Goal: Task Accomplishment & Management: Manage account settings

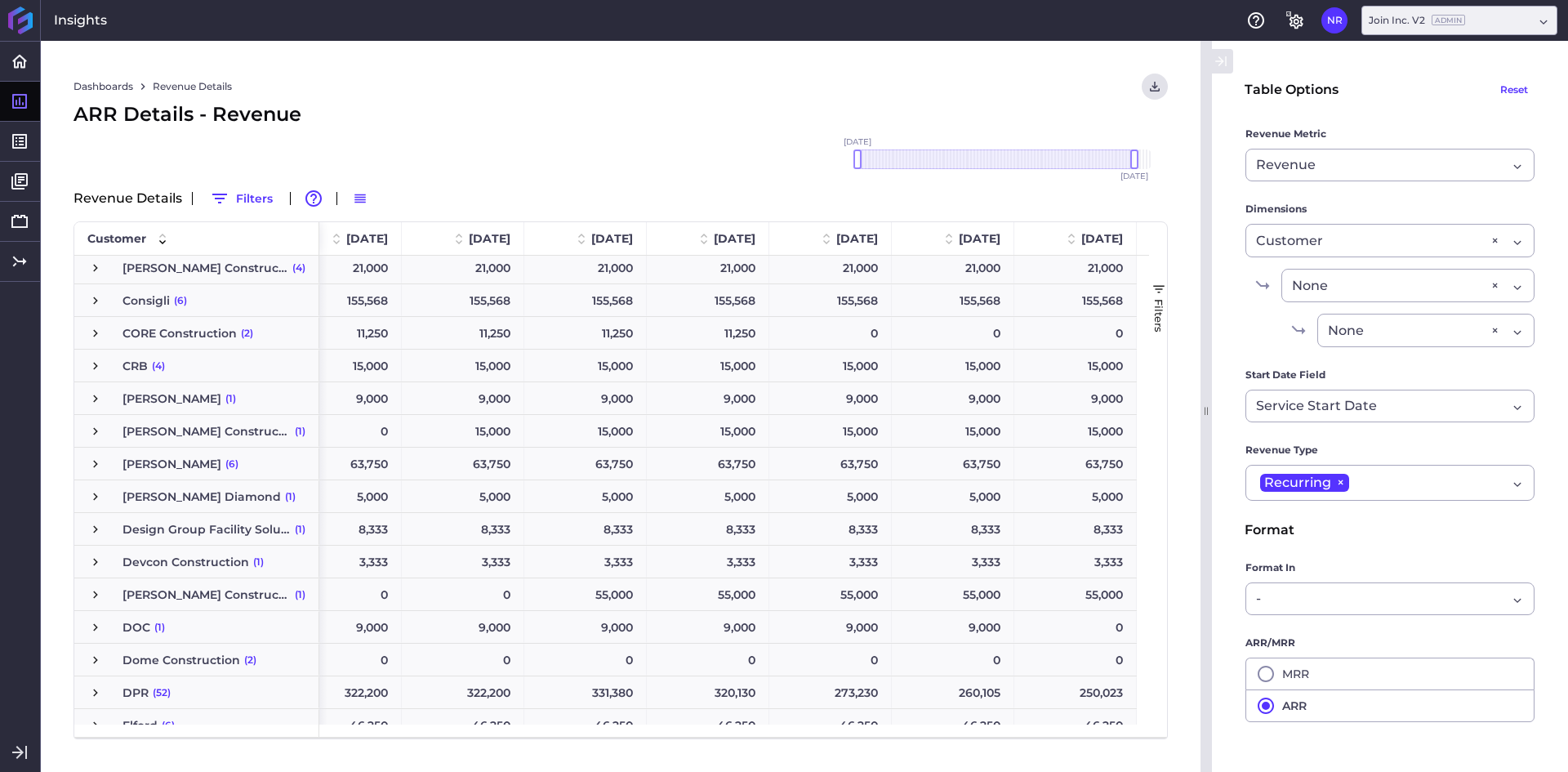
scroll to position [1308, 0]
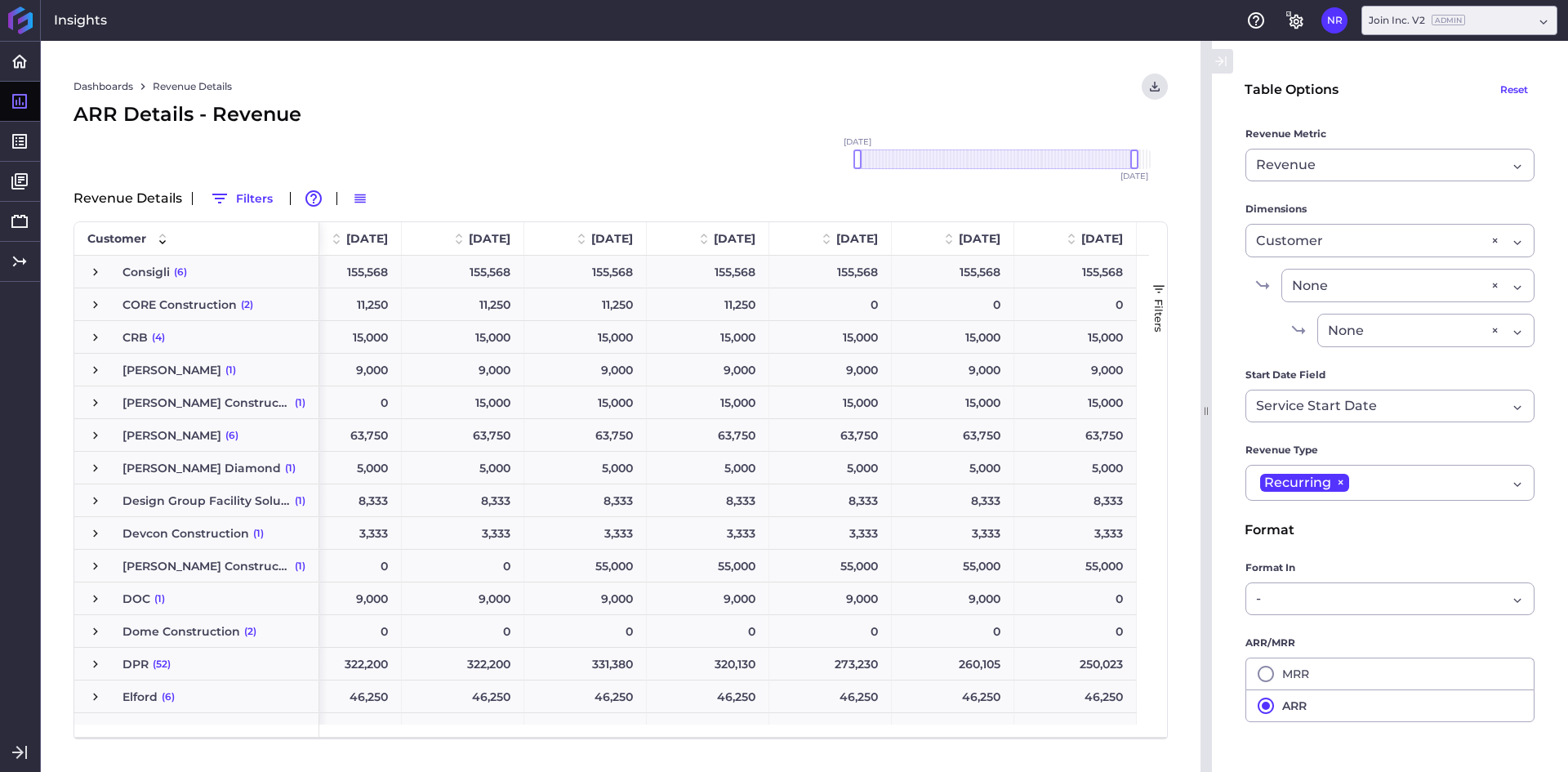
click at [102, 597] on span "Press SPACE to select this row." at bounding box center [96, 599] width 15 height 15
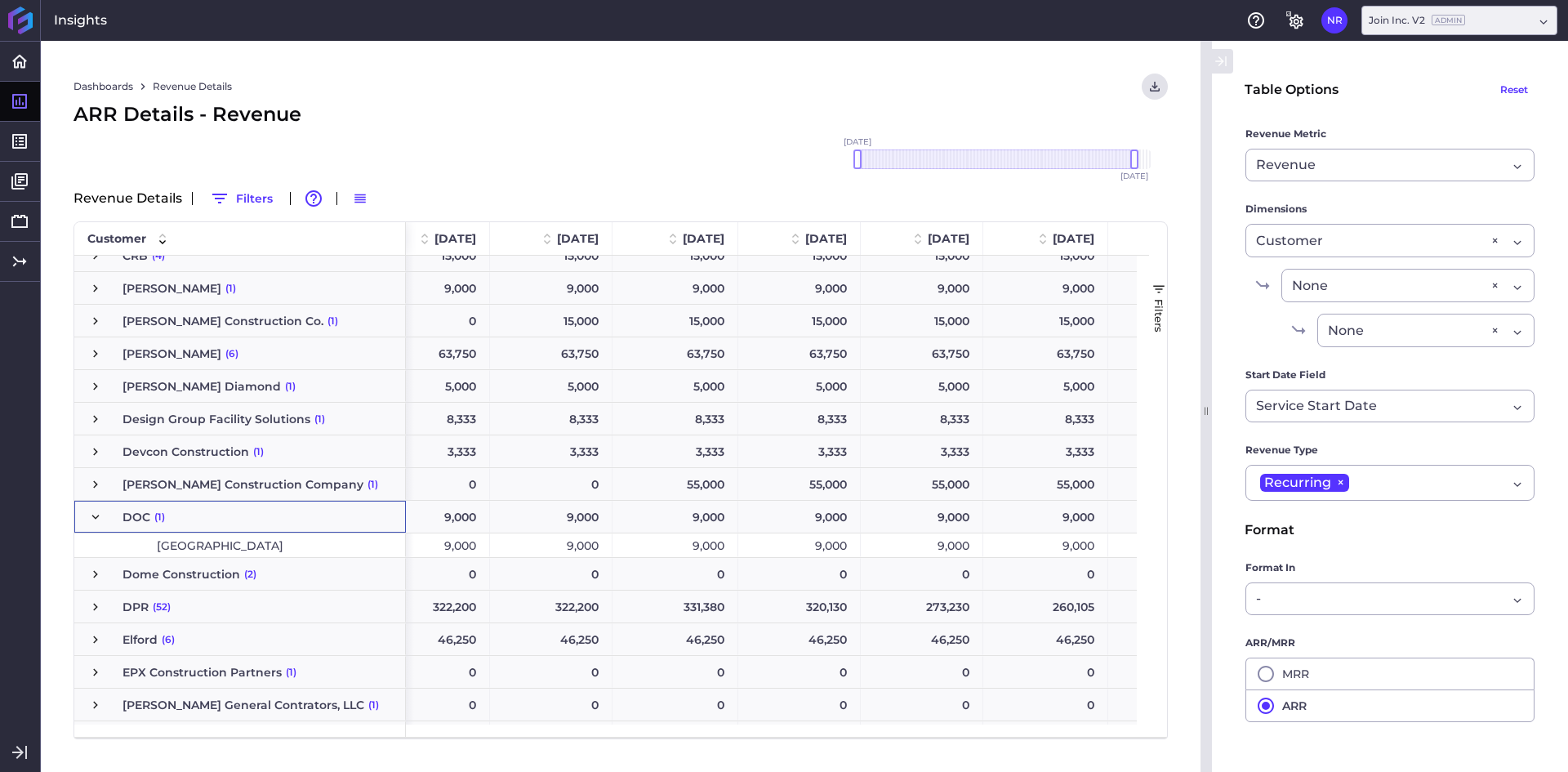
scroll to position [0, 9447]
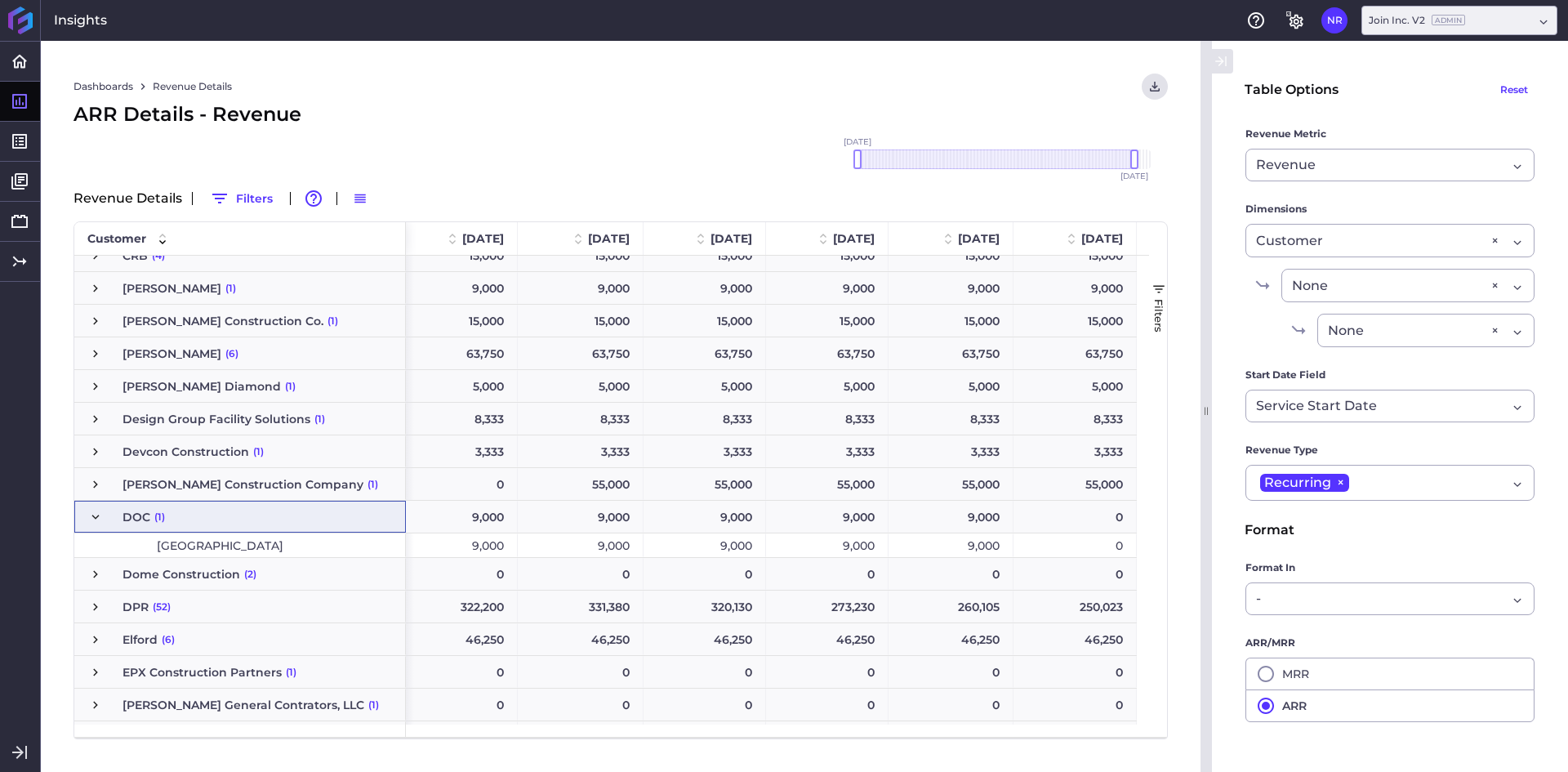
click at [99, 515] on span "Press SPACE to select this row." at bounding box center [96, 517] width 15 height 15
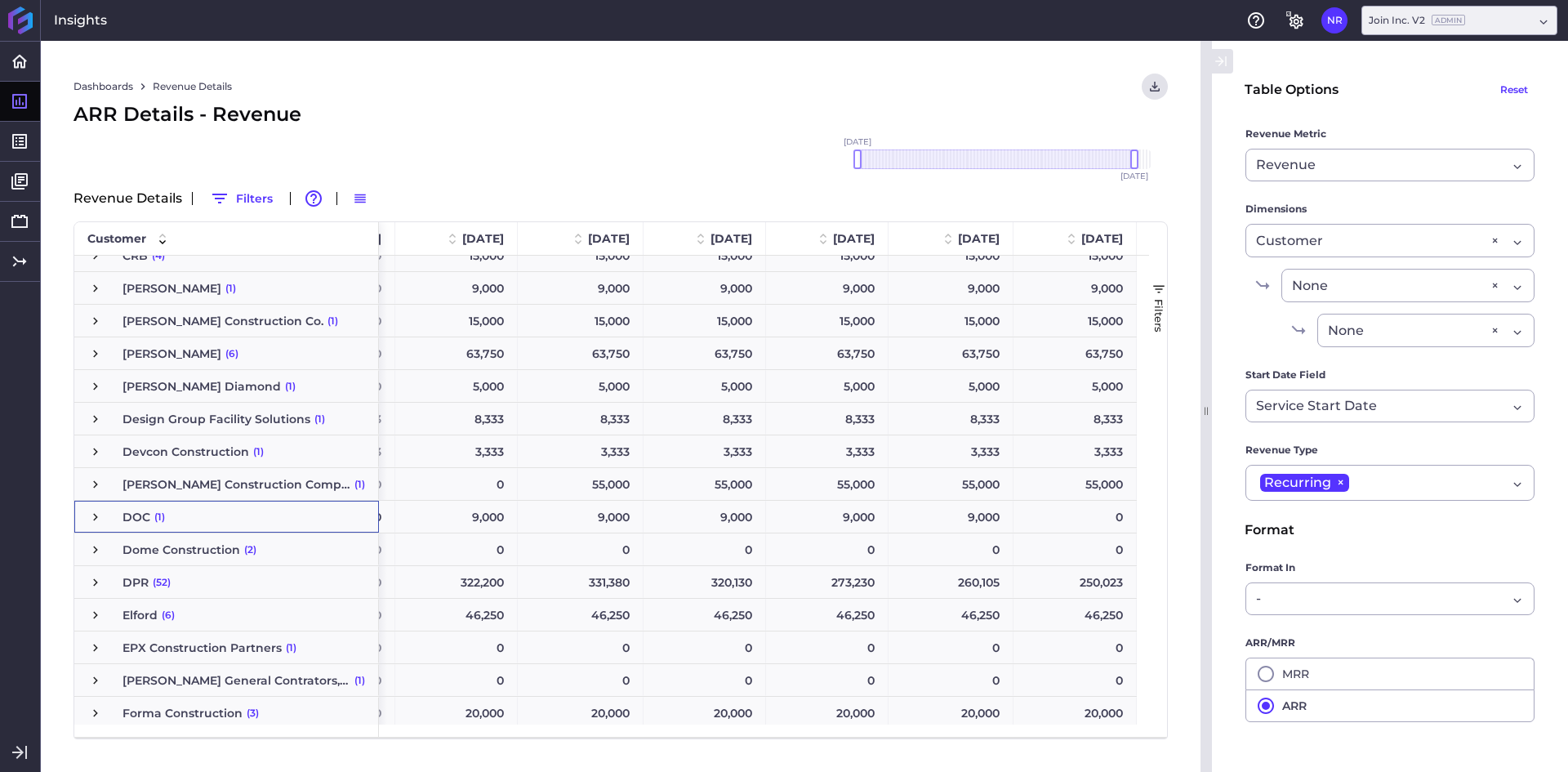
scroll to position [0, 9420]
click at [88, 585] on span "Press SPACE to select this row." at bounding box center [96, 583] width 15 height 15
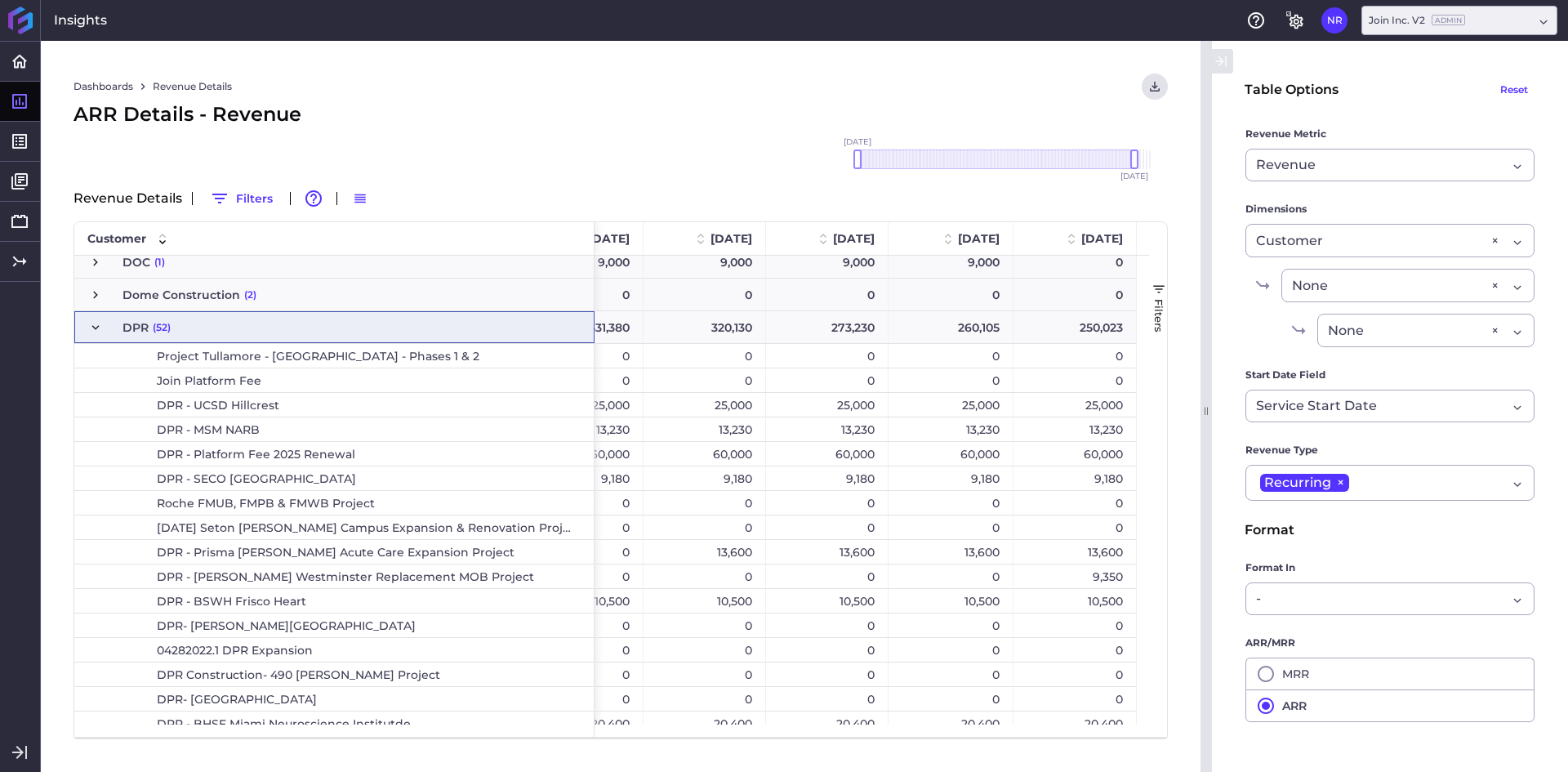
scroll to position [1553, 0]
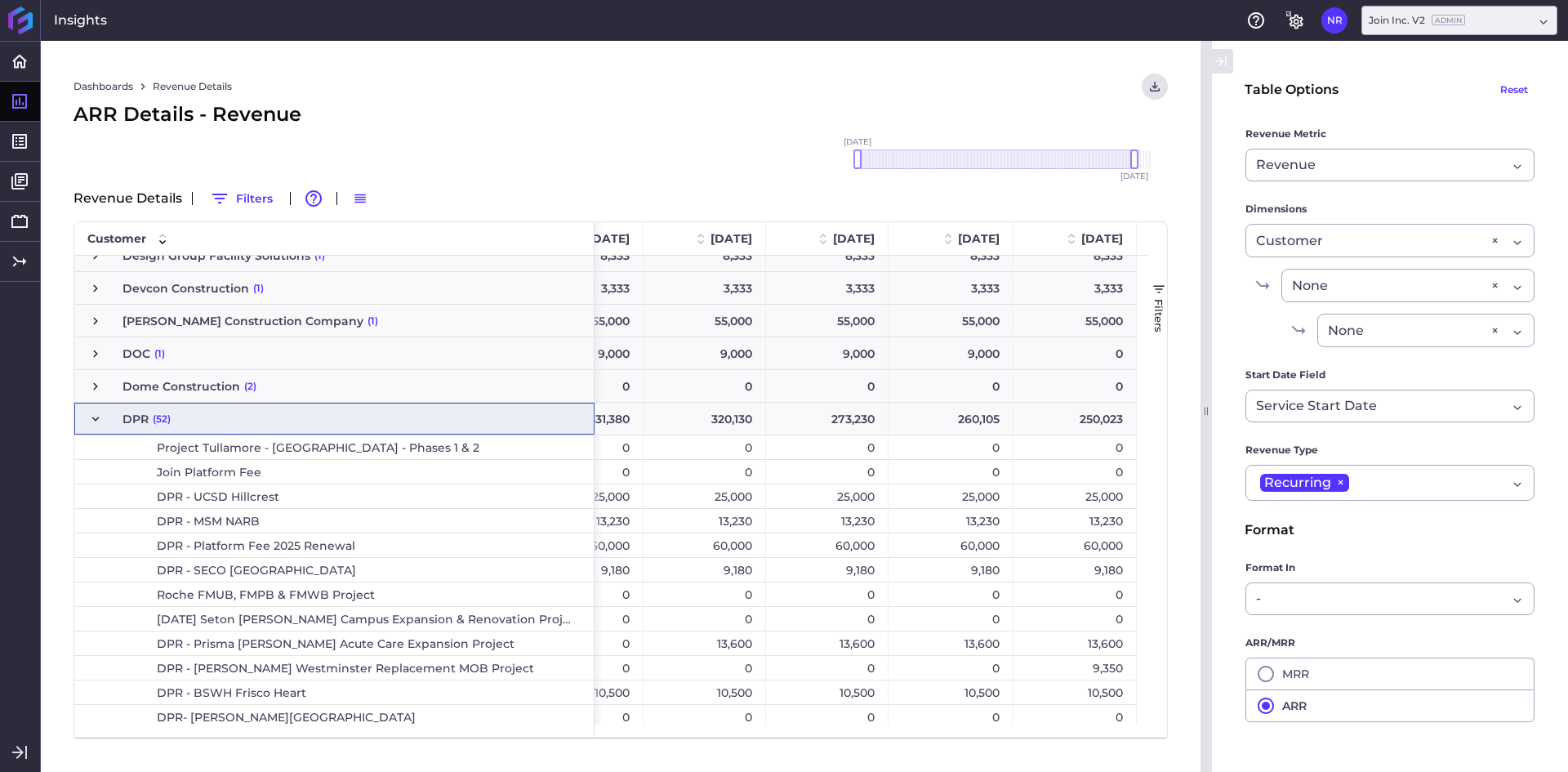
click at [99, 414] on span "Press SPACE to select this row." at bounding box center [96, 419] width 15 height 15
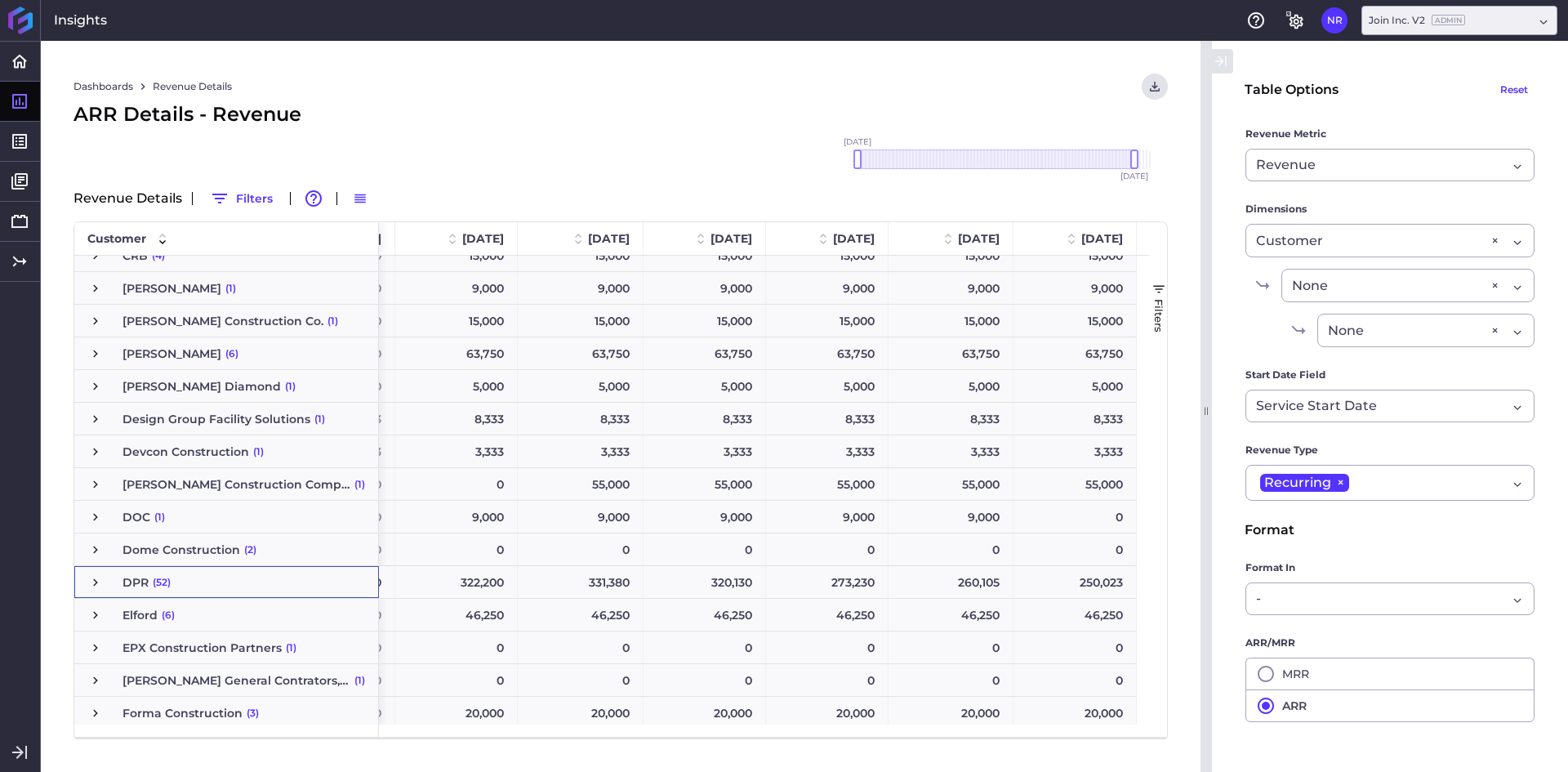
scroll to position [1226, 0]
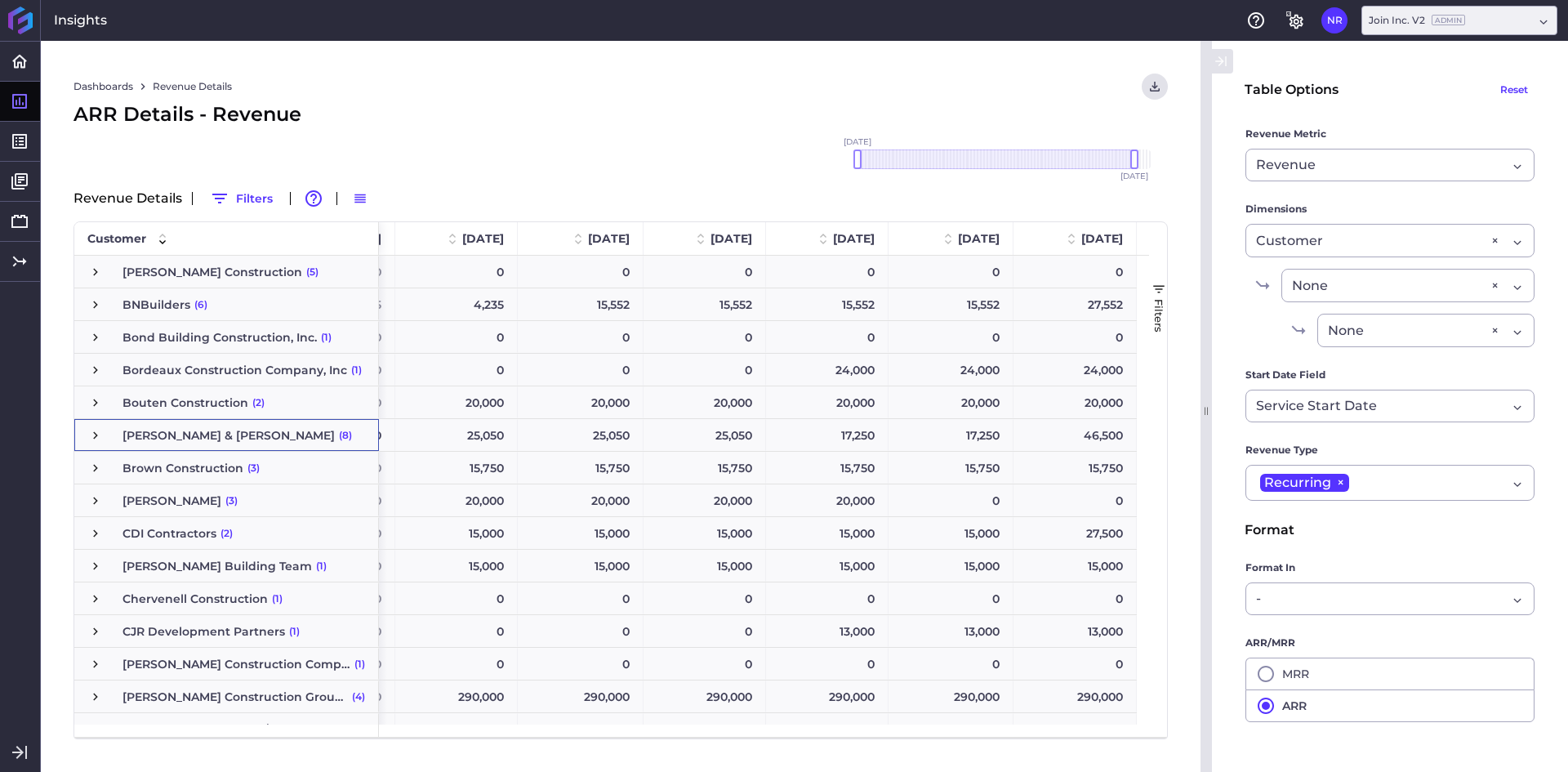
click at [93, 439] on span "Press SPACE to select this row." at bounding box center [96, 436] width 15 height 15
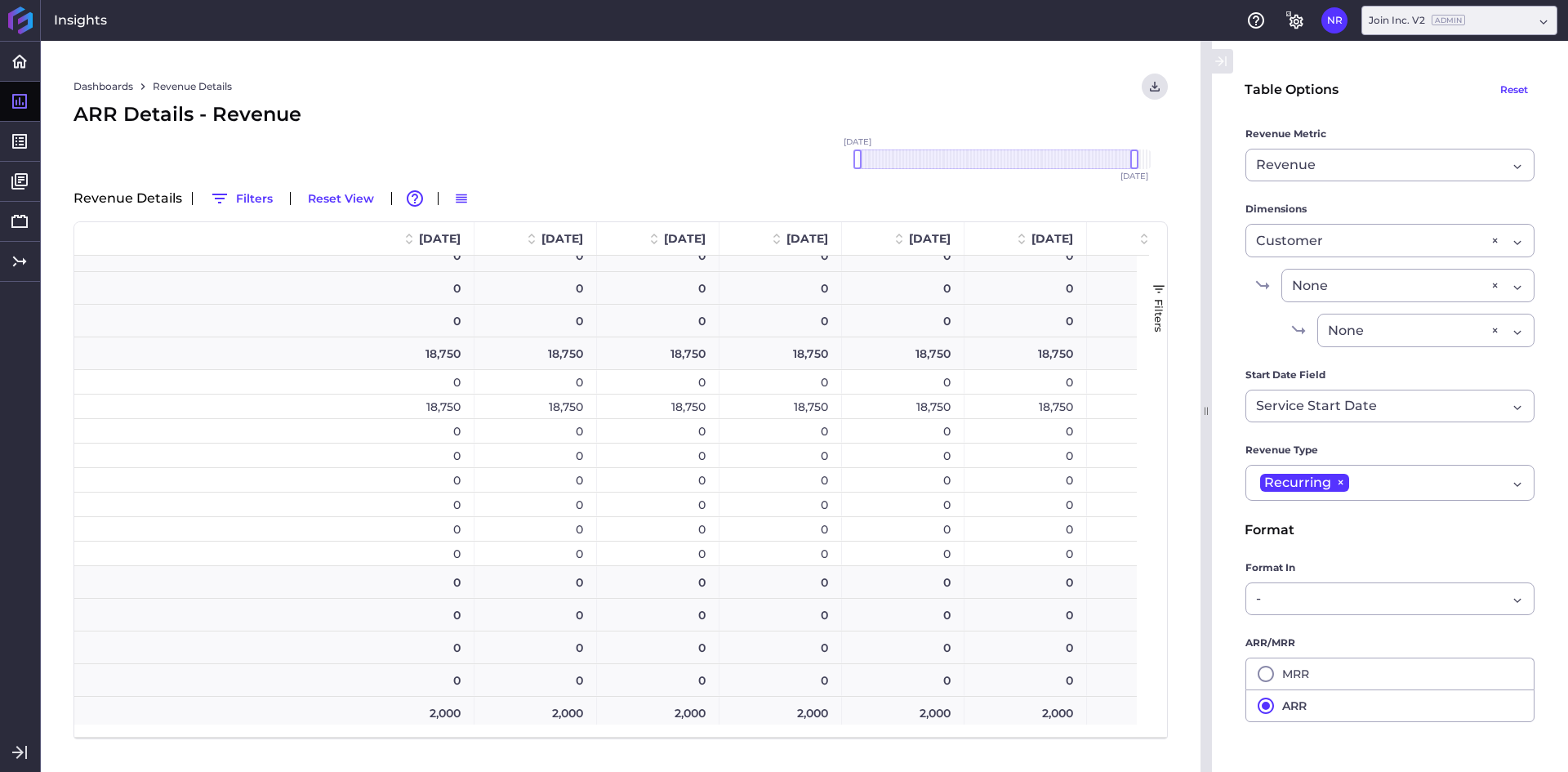
scroll to position [0, 245]
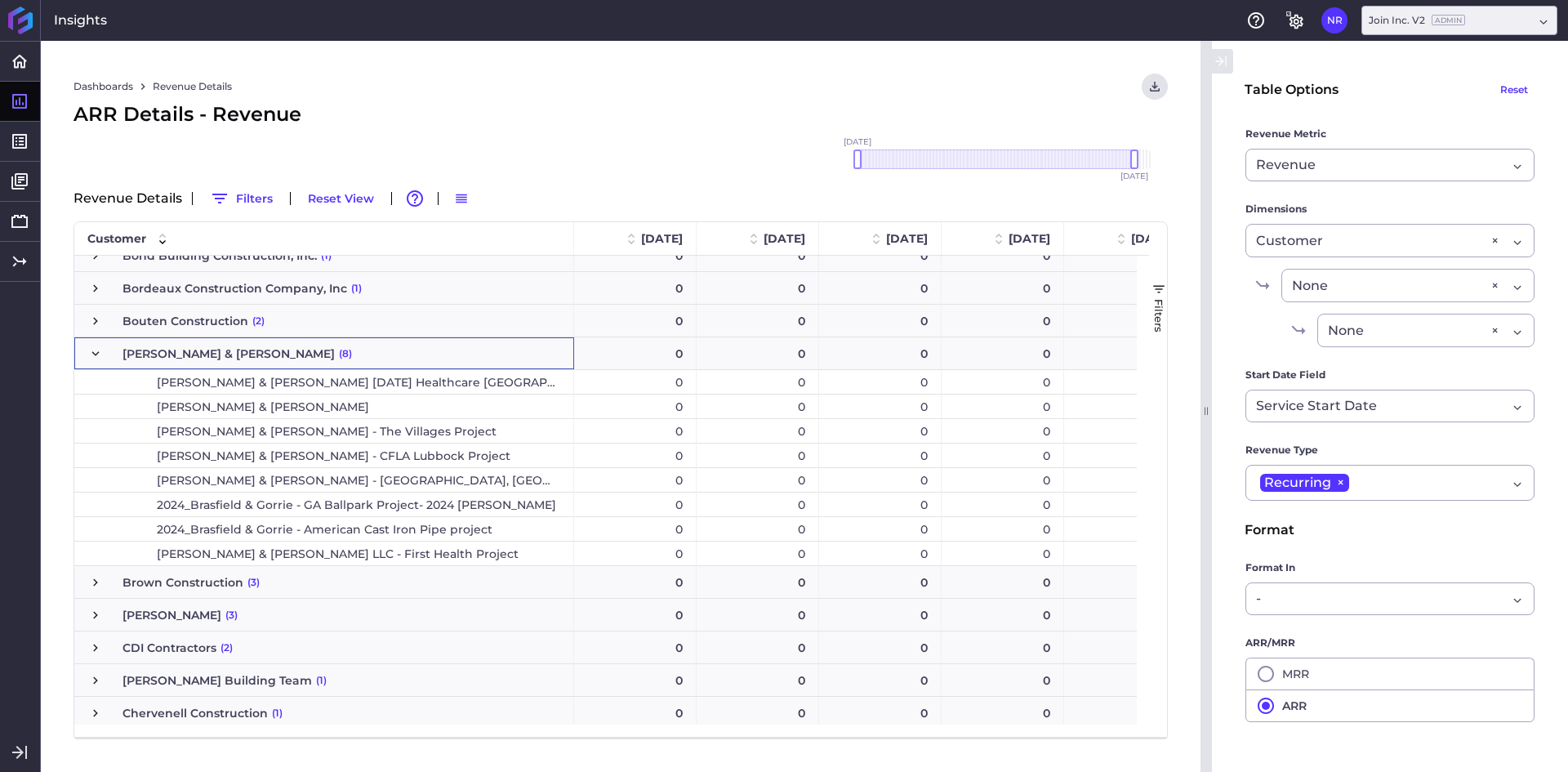
click at [99, 353] on span "Press SPACE to select this row." at bounding box center [96, 354] width 15 height 15
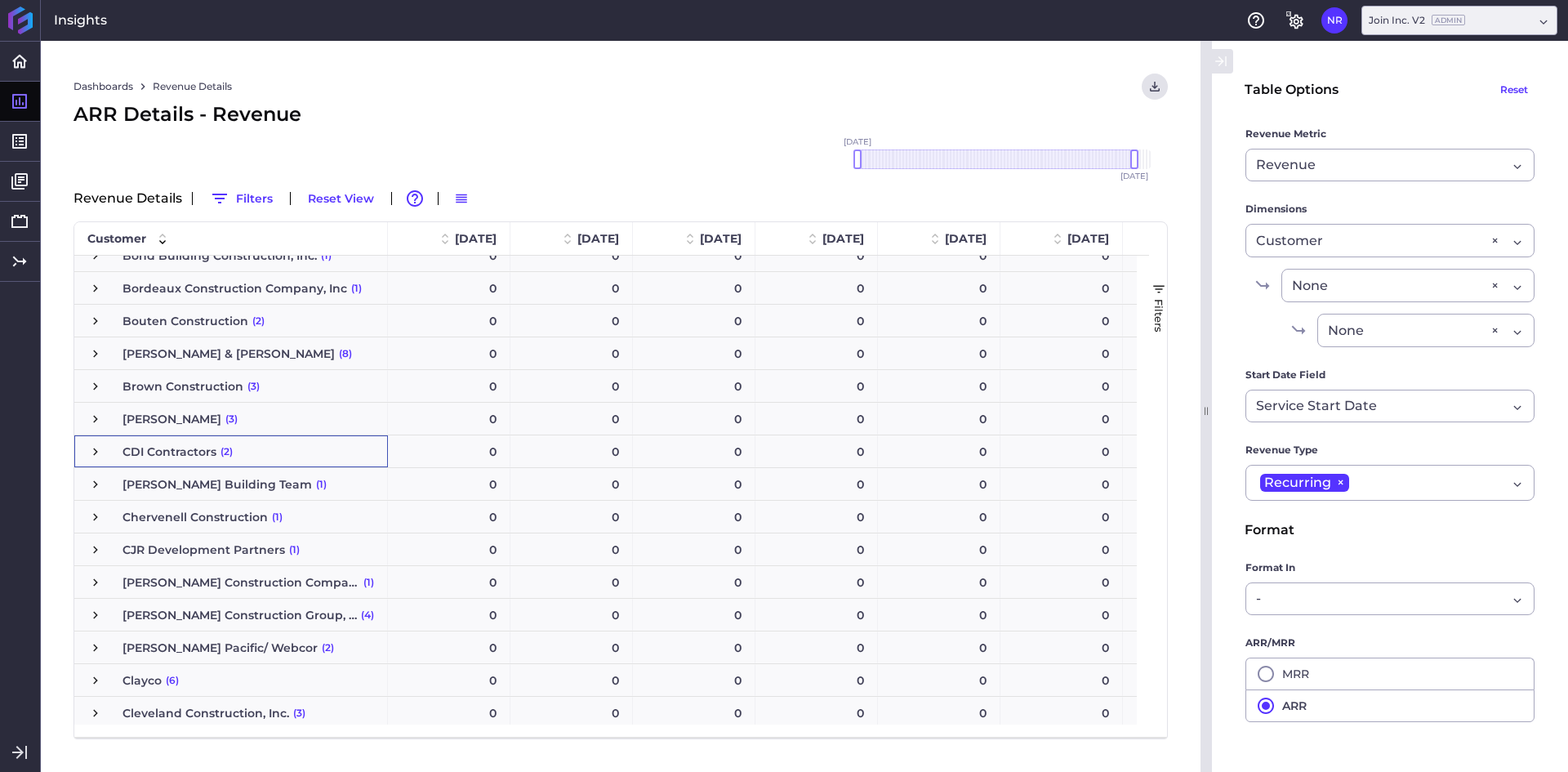
click at [95, 451] on span "Press SPACE to select this row." at bounding box center [96, 452] width 15 height 15
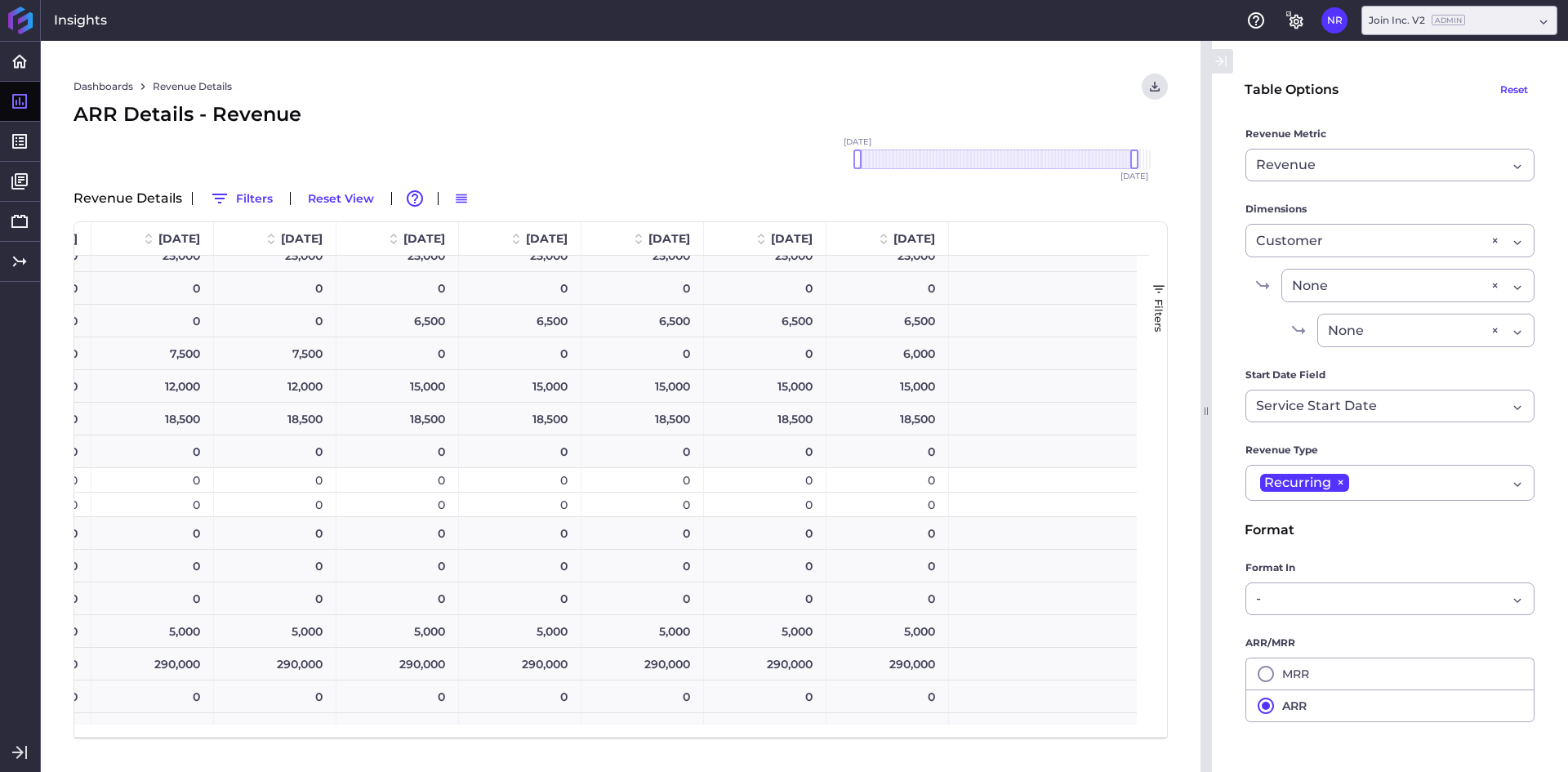
scroll to position [0, 7978]
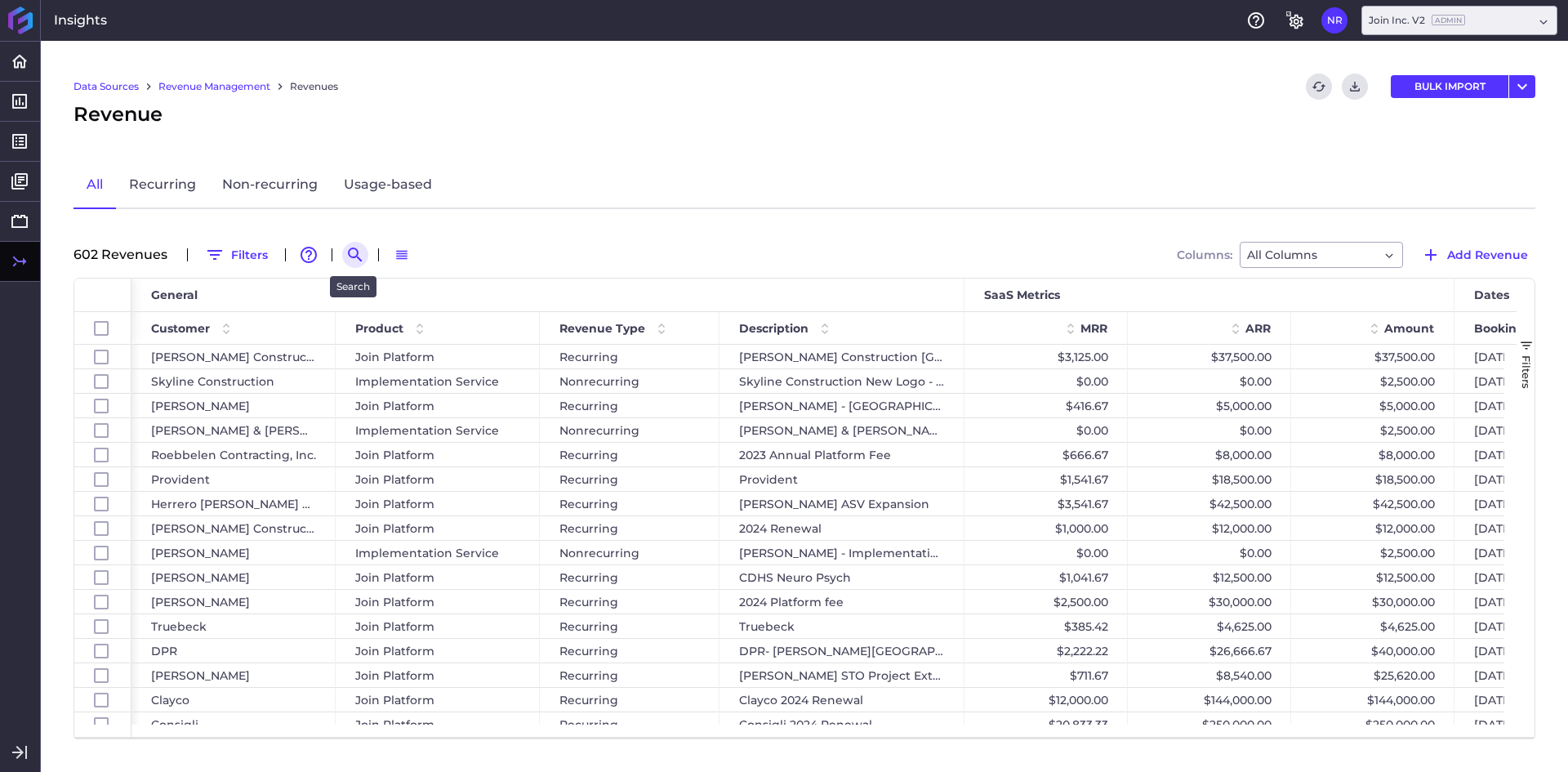
click at [354, 251] on icon "Search by" at bounding box center [355, 255] width 19 height 19
click at [417, 252] on input at bounding box center [435, 255] width 130 height 25
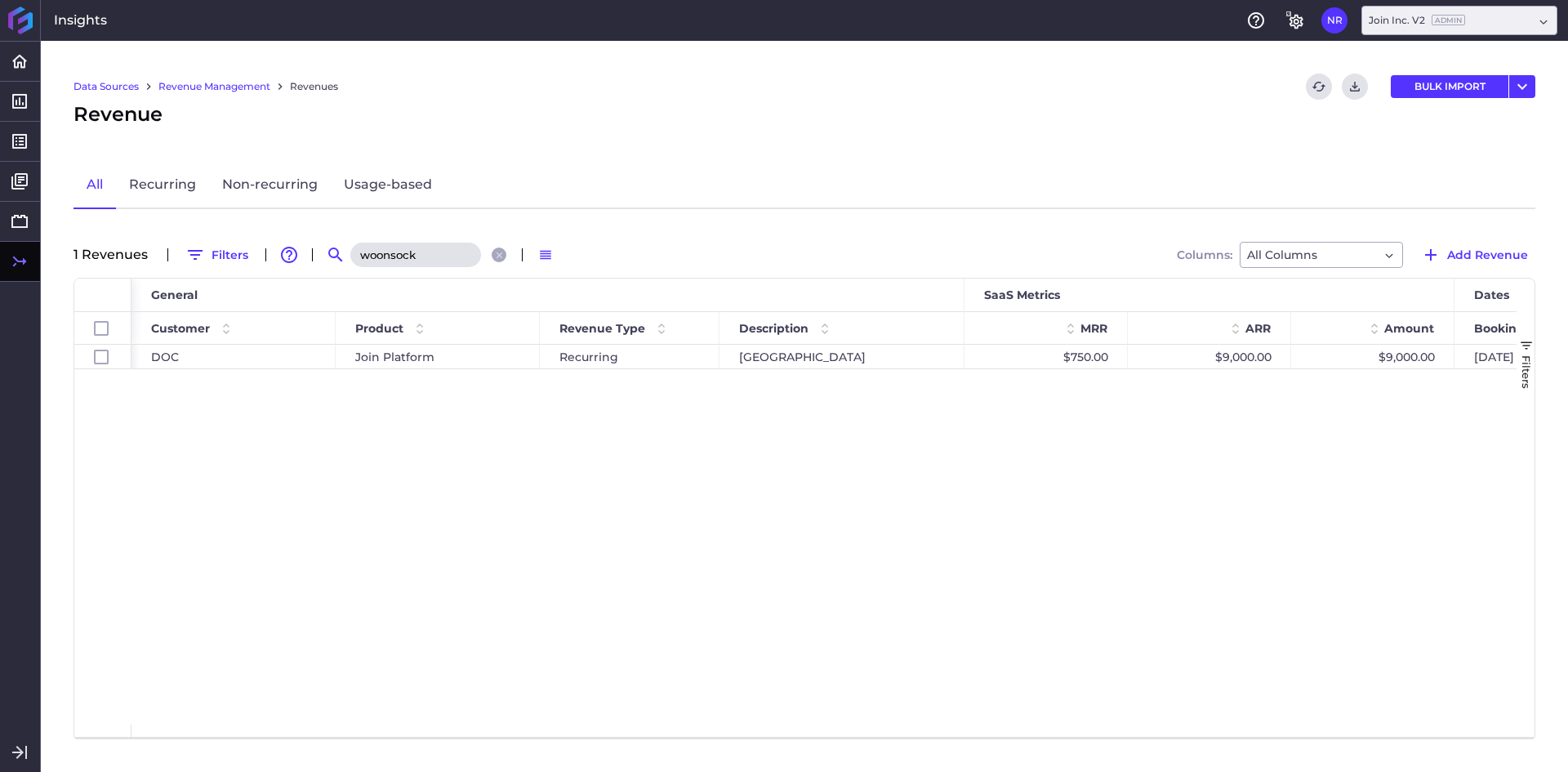
type input "woonsock"
click at [478, 458] on div "DOC Join Platform Recurring Woonsocket New Elementary School $750.00 $9,000.00 …" at bounding box center [824, 535] width 1385 height 380
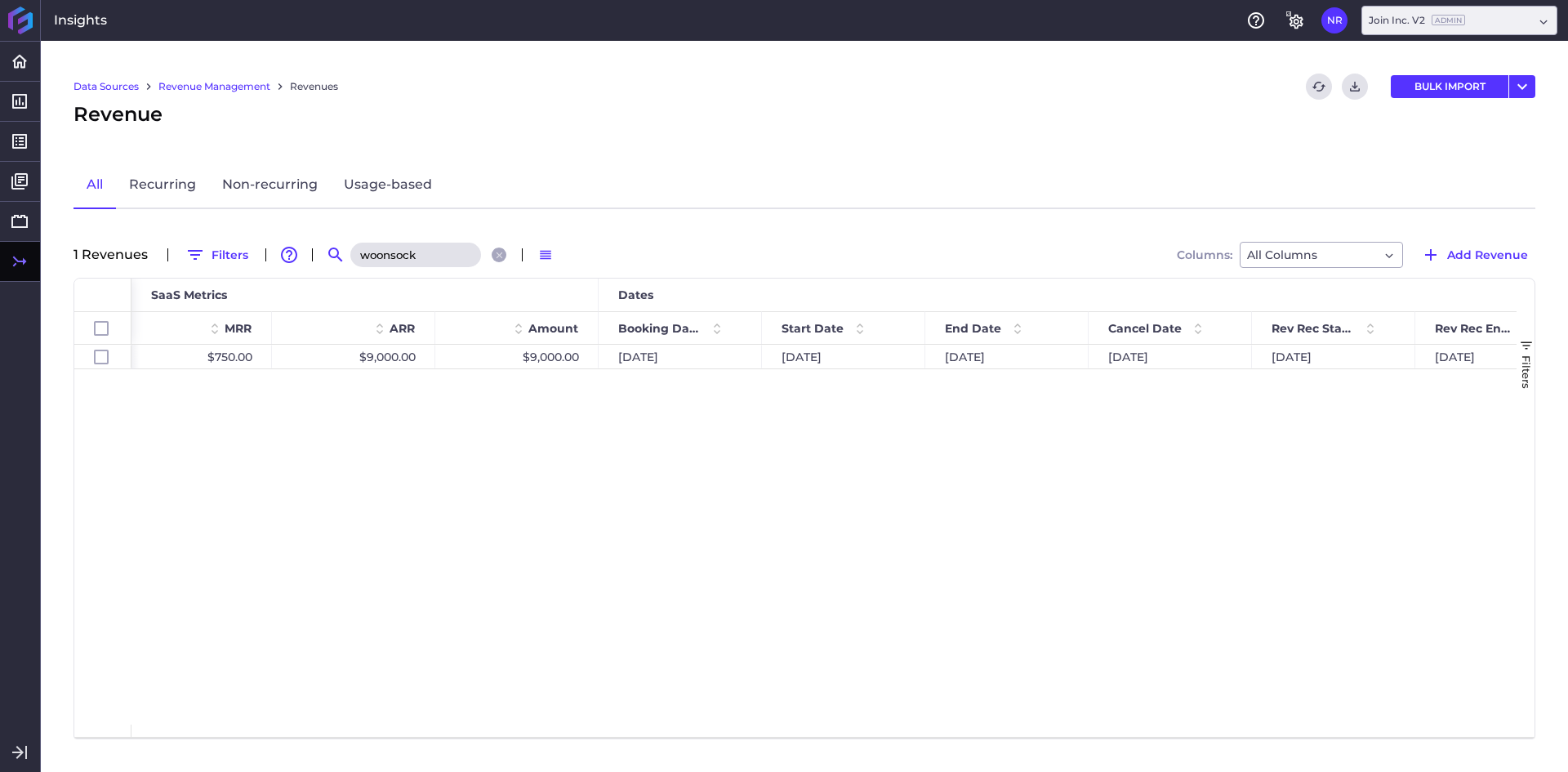
scroll to position [0, 873]
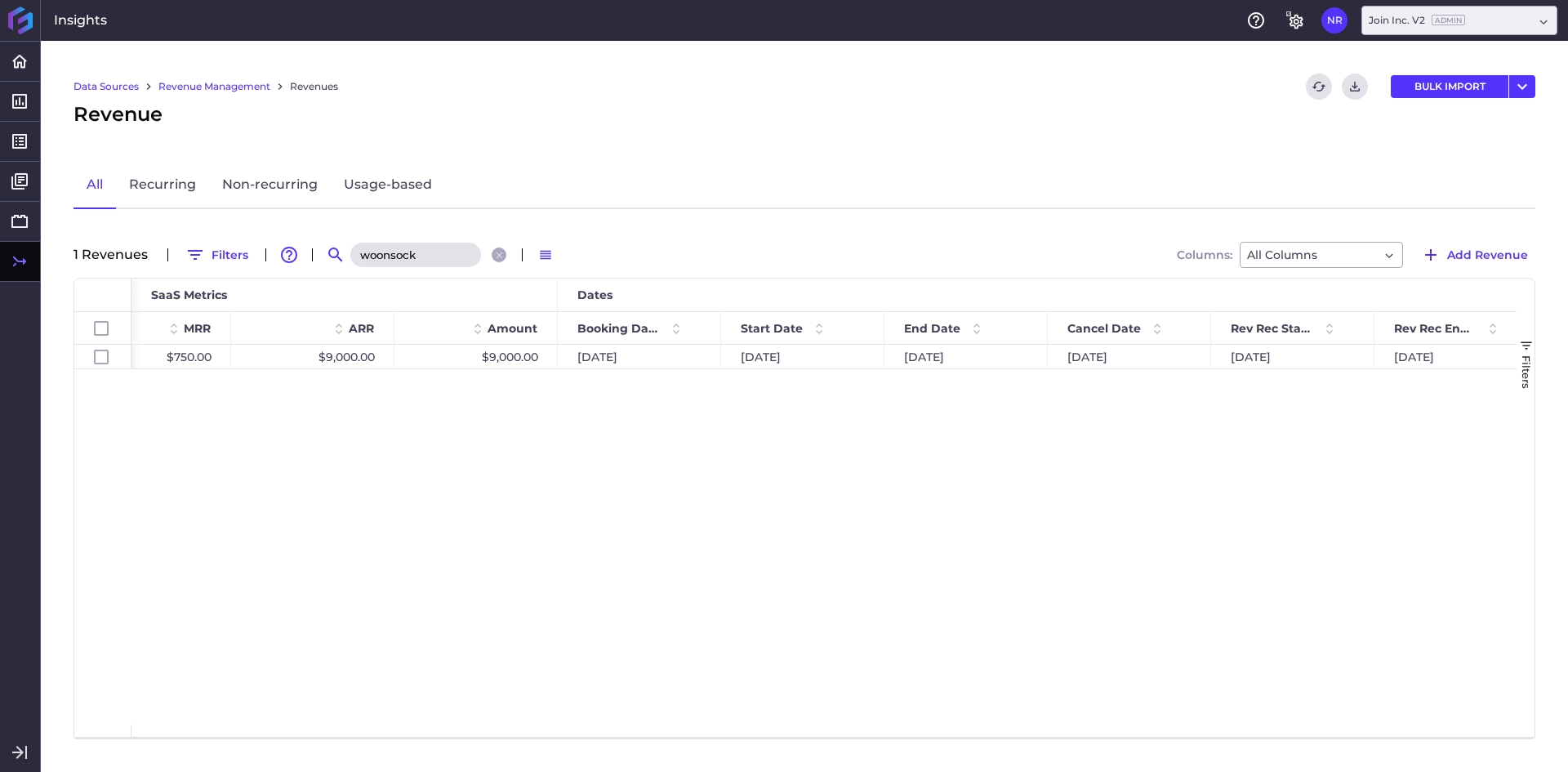
click at [328, 430] on div "Woonsocket New Elementary School $750.00 $9,000.00 $9,000.00 06/27/2024 06/17/2…" at bounding box center [824, 535] width 1385 height 380
click at [919, 357] on div "06/16/2025" at bounding box center [966, 357] width 164 height 24
checkbox input "true"
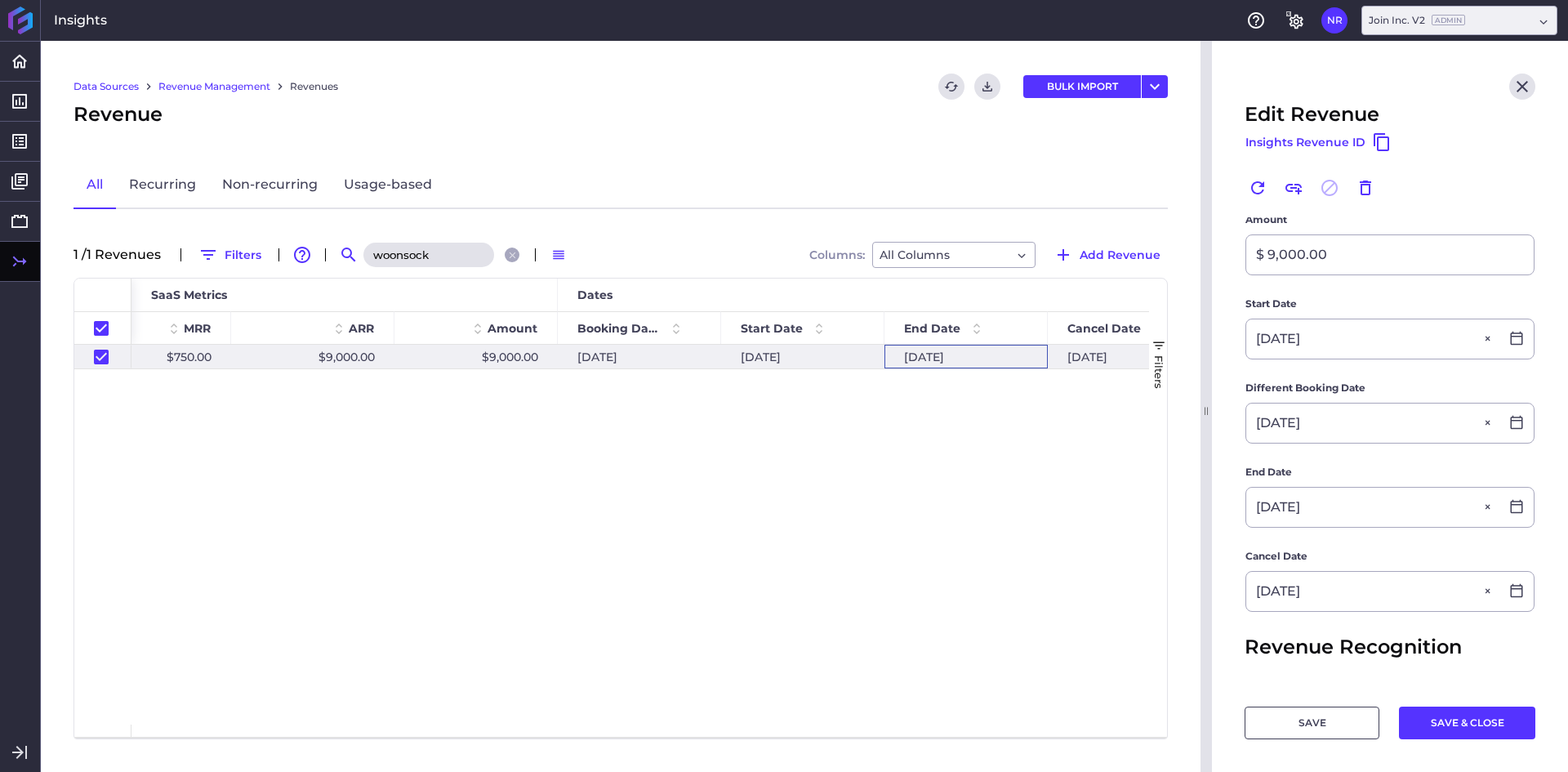
scroll to position [327, 0]
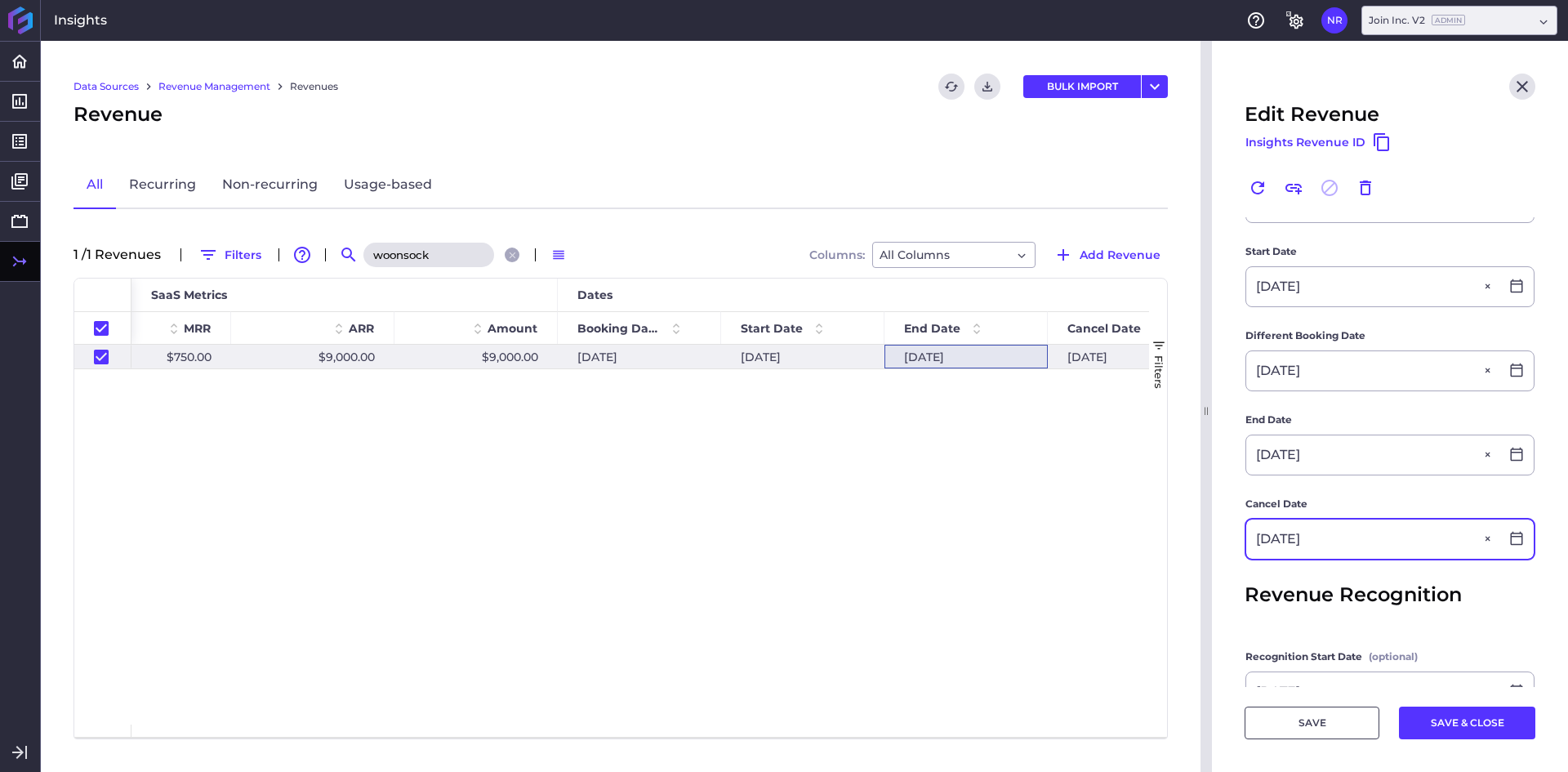
click at [1357, 551] on input "09/16/2025" at bounding box center [1373, 539] width 254 height 40
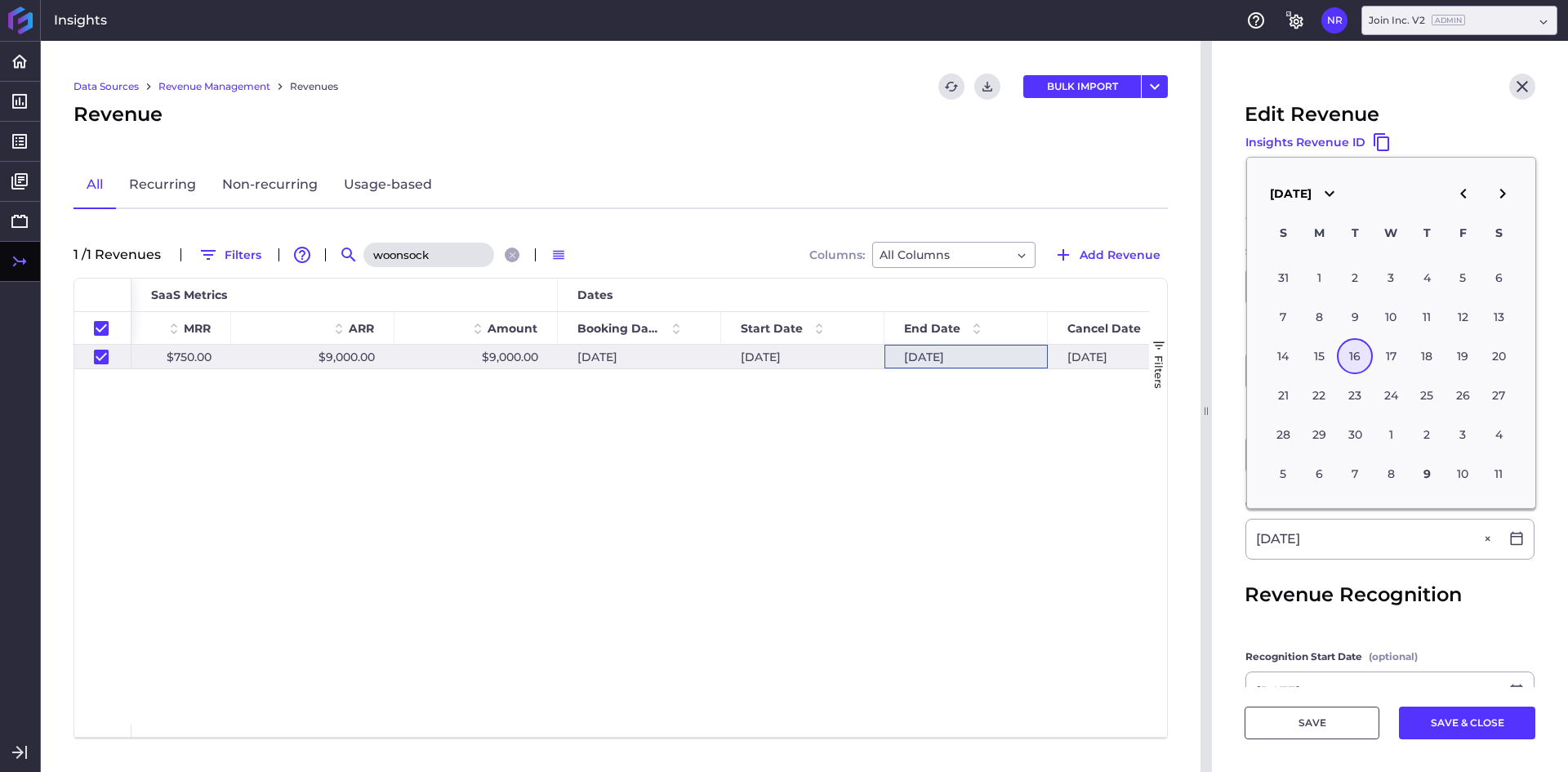
click at [1258, 577] on form "Customer DOC DOC Product Join Platform Join Platform Recurring Description Woon…" at bounding box center [1390, 377] width 291 height 973
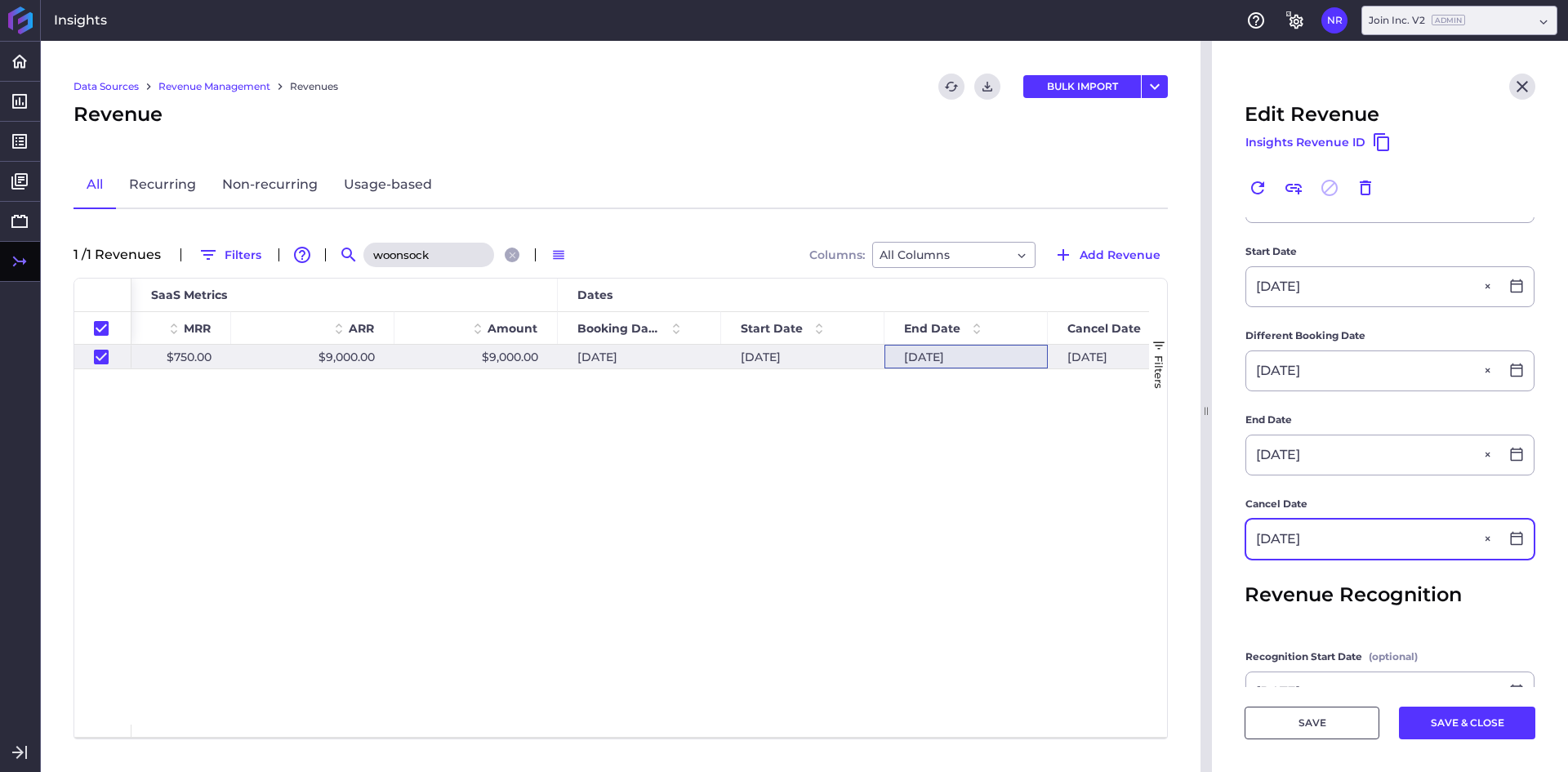
click at [1362, 548] on input "09/16/2025" at bounding box center [1373, 539] width 254 height 40
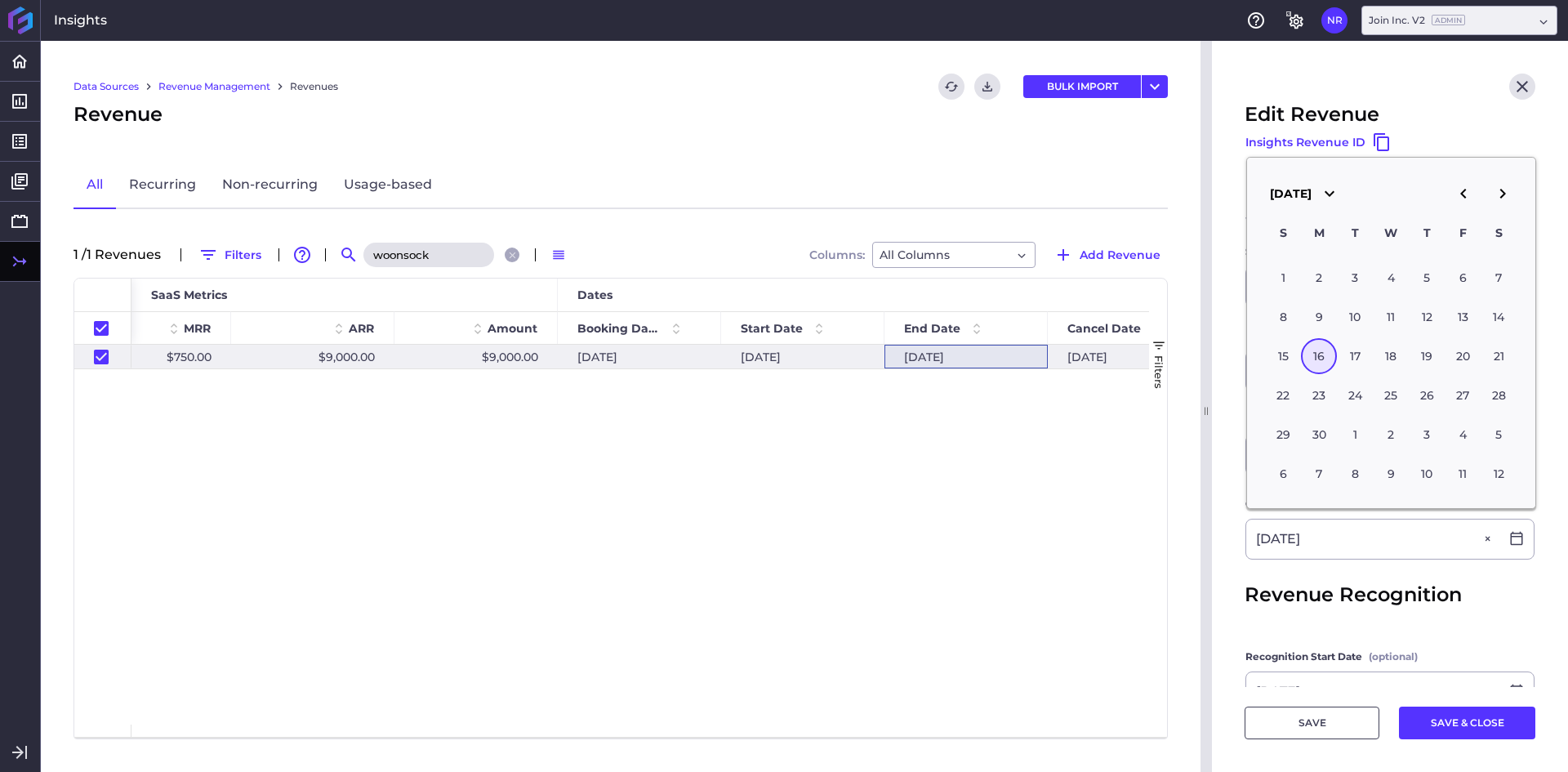
type input "06/16/2025"
click at [1305, 576] on form "Customer DOC DOC Product Join Platform Join Platform Recurring Description Woon…" at bounding box center [1390, 377] width 291 height 973
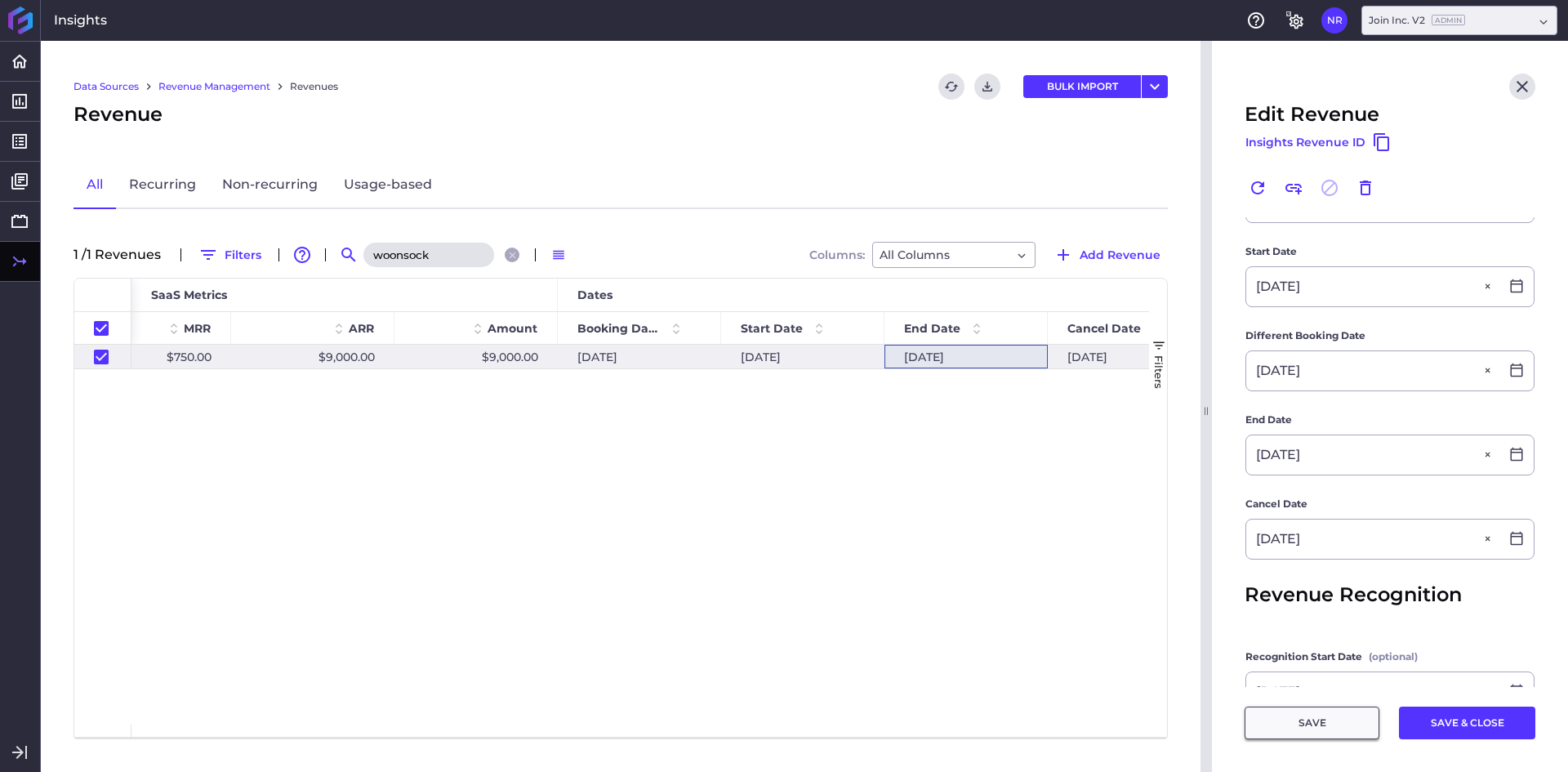
click at [1334, 727] on button "SAVE" at bounding box center [1312, 723] width 135 height 33
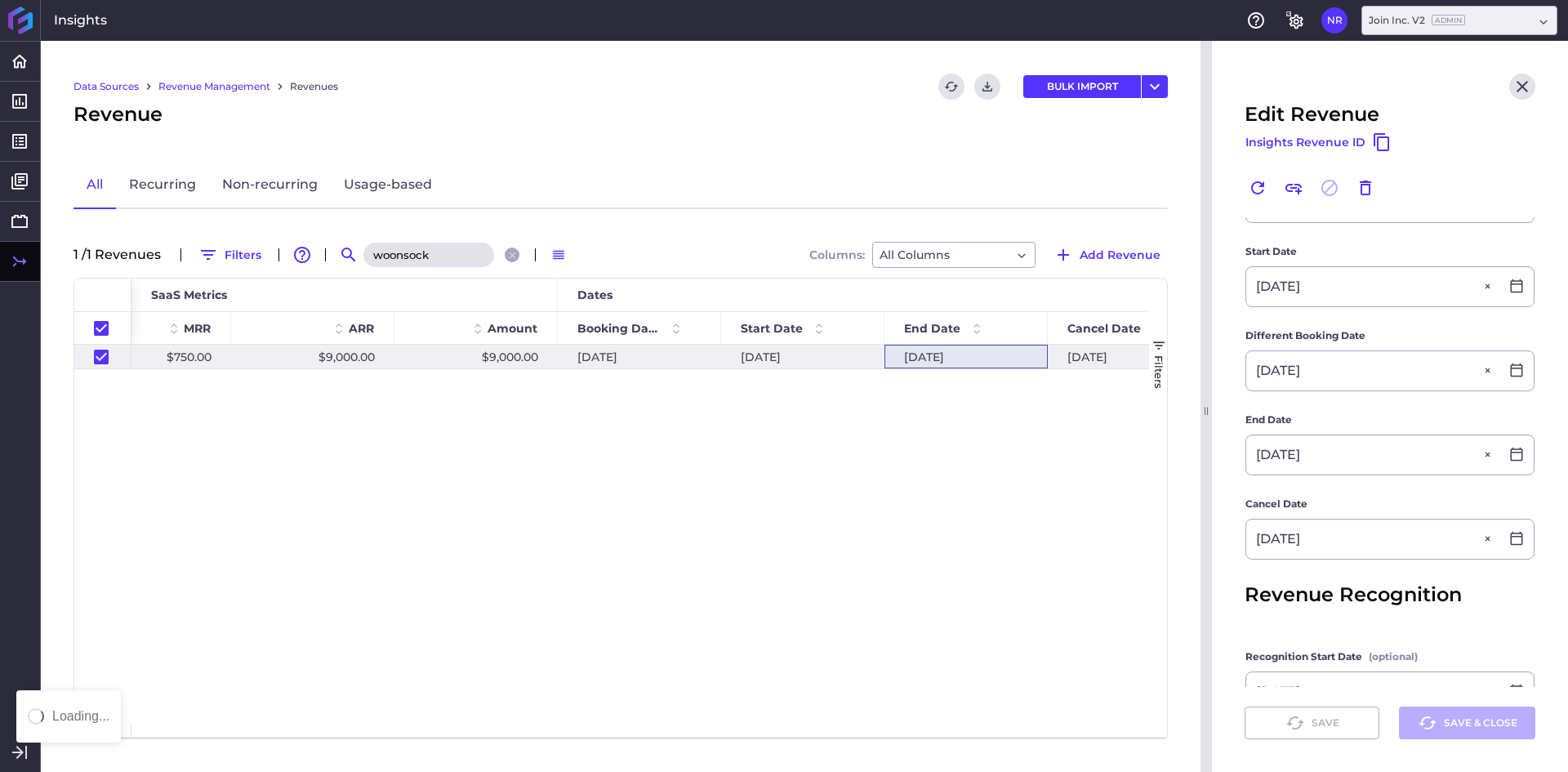
checkbox input "true"
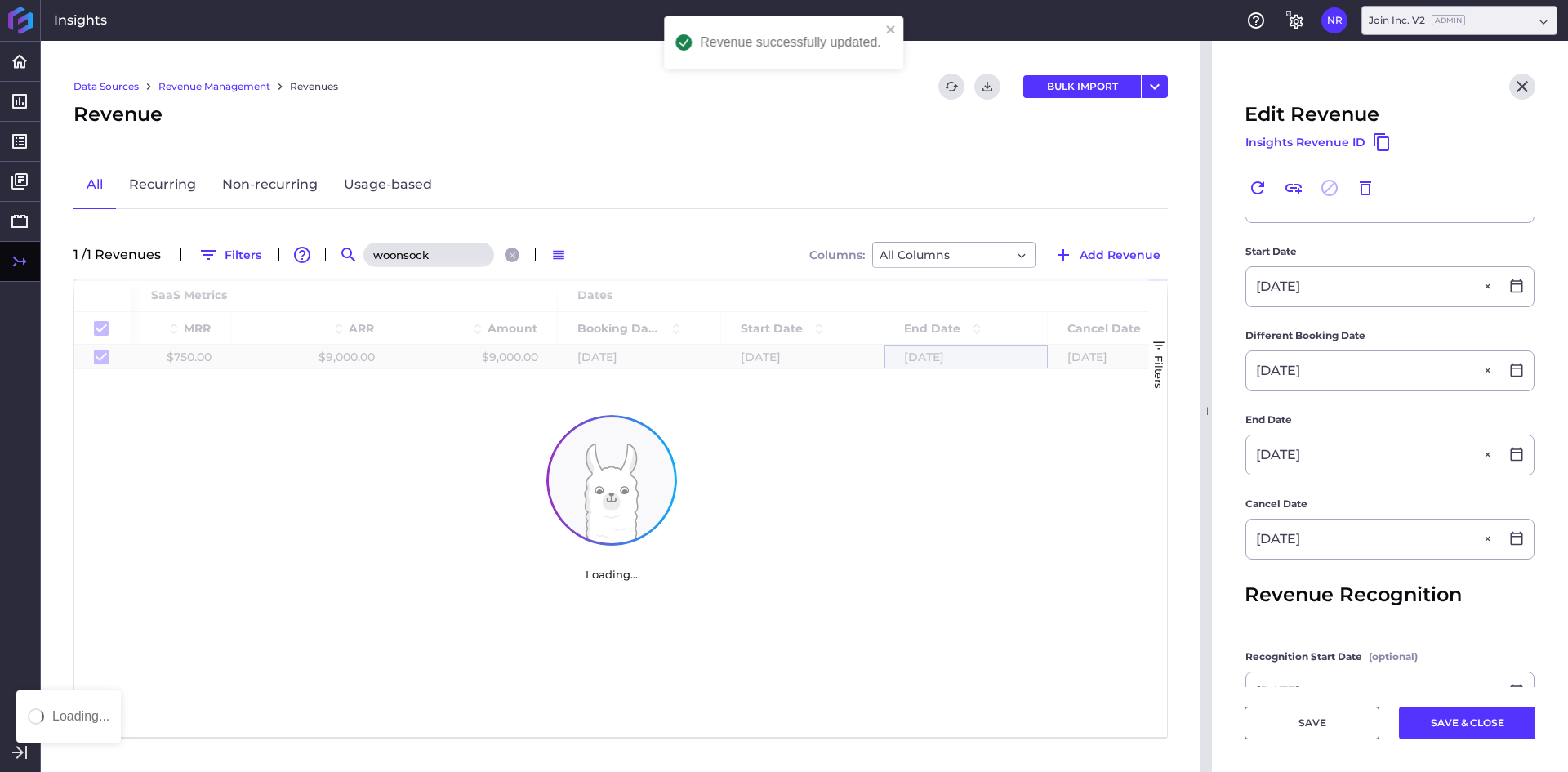
type input "09/16/2025"
checkbox input "true"
type input "06/16/2025"
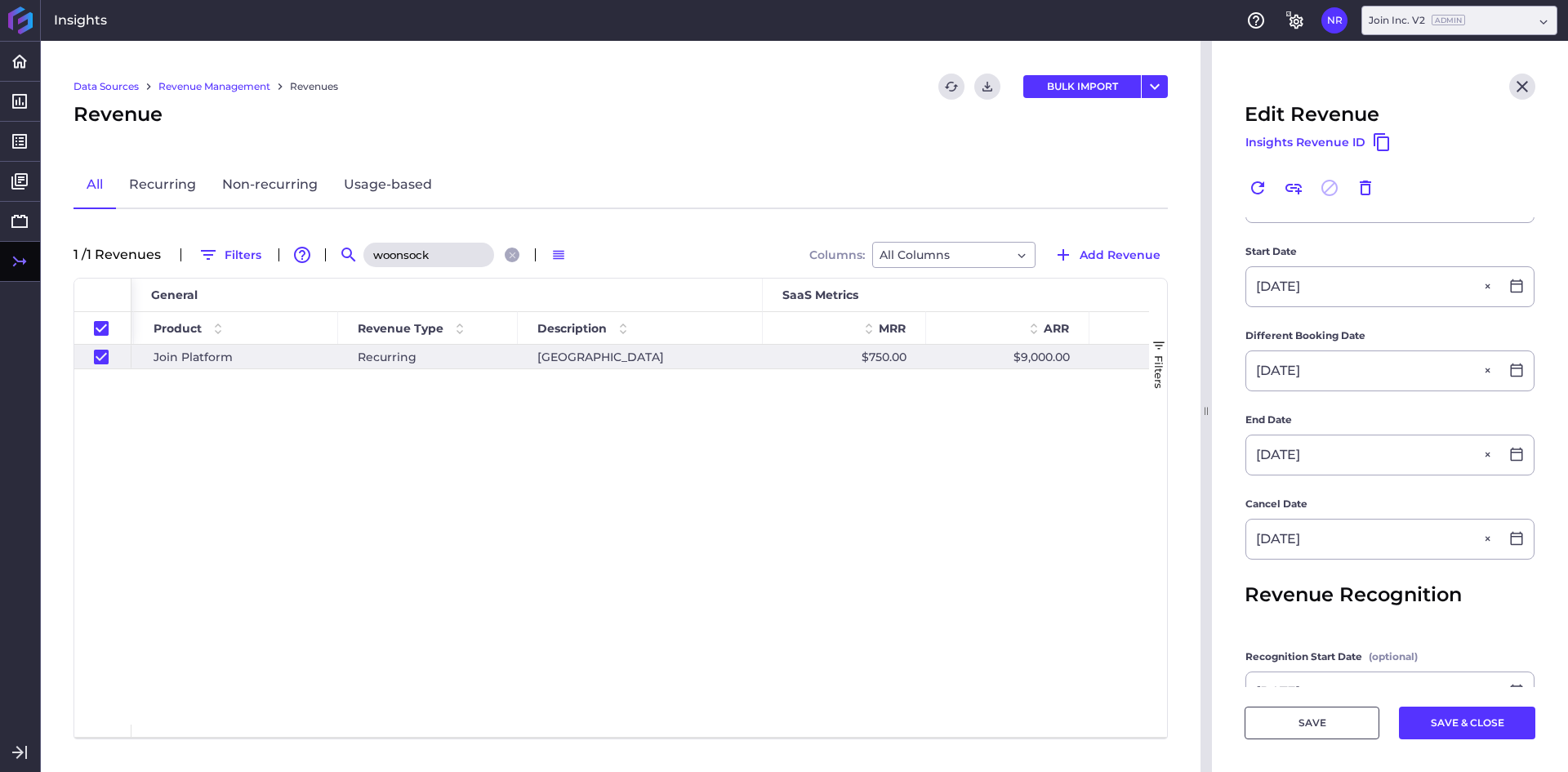
click at [694, 526] on div "Woonsocket New Elementary School $750.00 $9,000.00 $9,000.00 06/27/2024 DOC Joi…" at bounding box center [640, 535] width 1018 height 380
click at [416, 252] on input "woonsock" at bounding box center [429, 255] width 130 height 25
type input "b"
checkbox input "false"
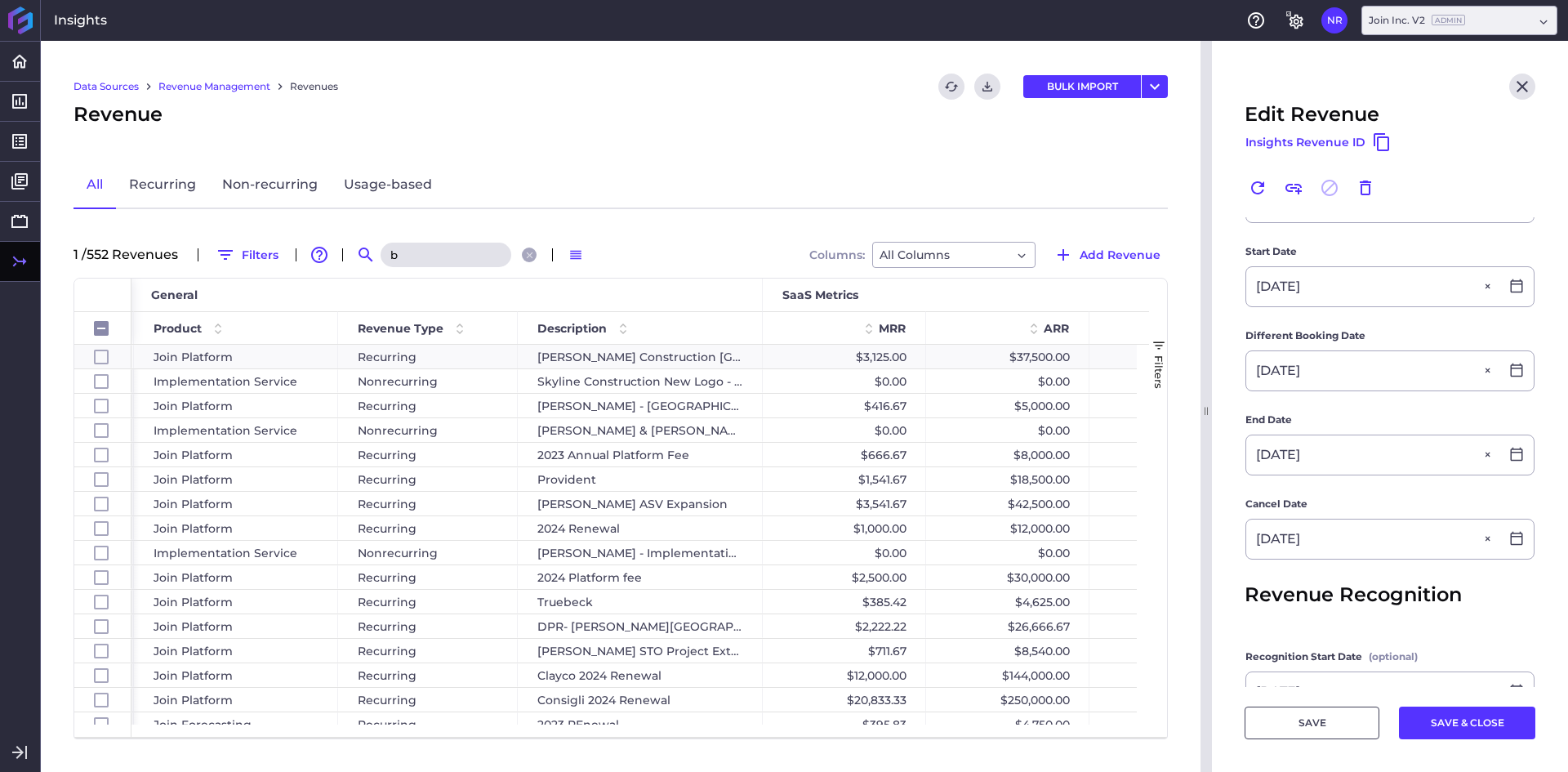
click at [416, 252] on input "b" at bounding box center [446, 255] width 130 height 25
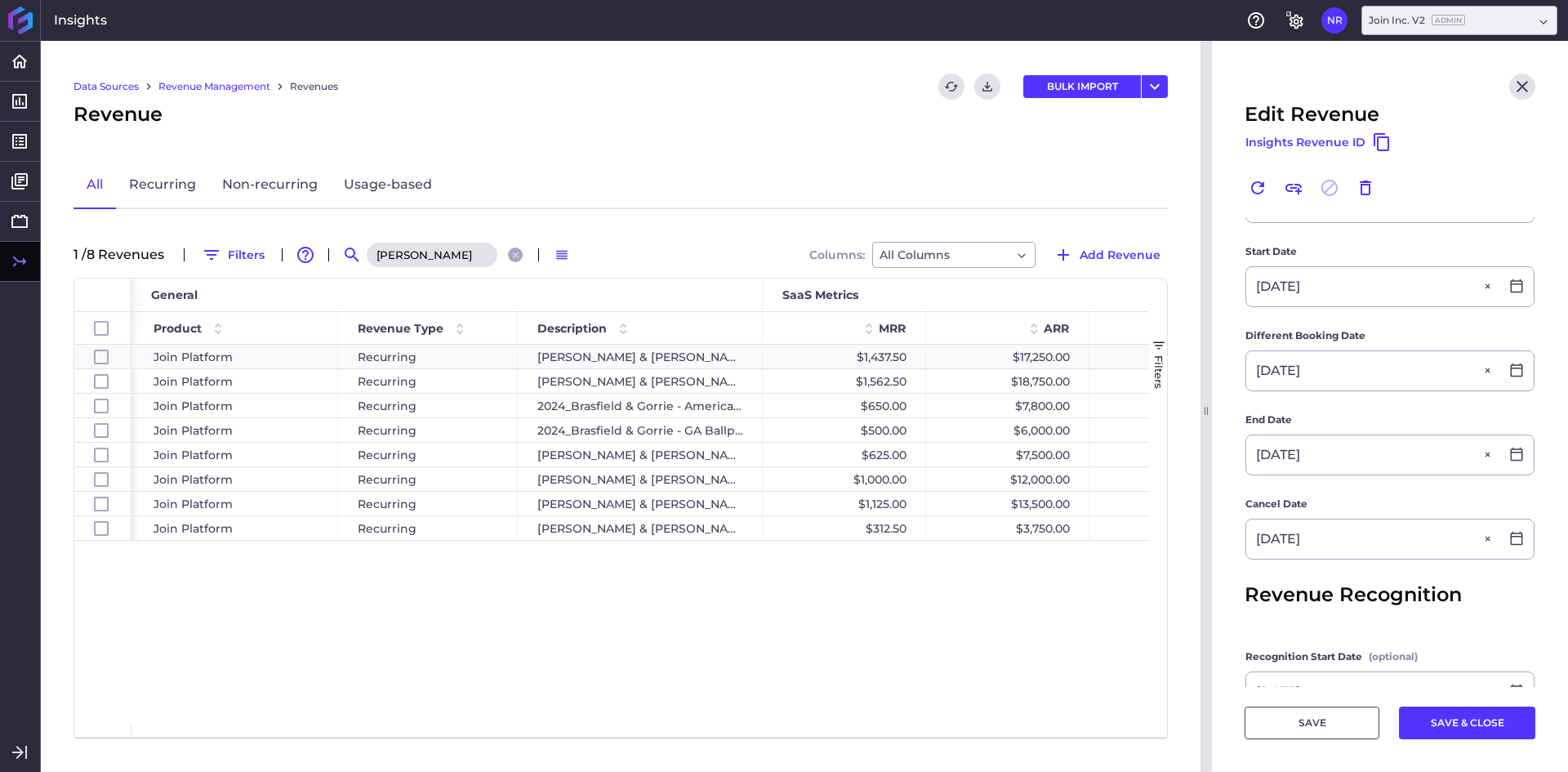
type input "brasfield"
click at [1517, 87] on icon "Close" at bounding box center [1522, 86] width 11 height 11
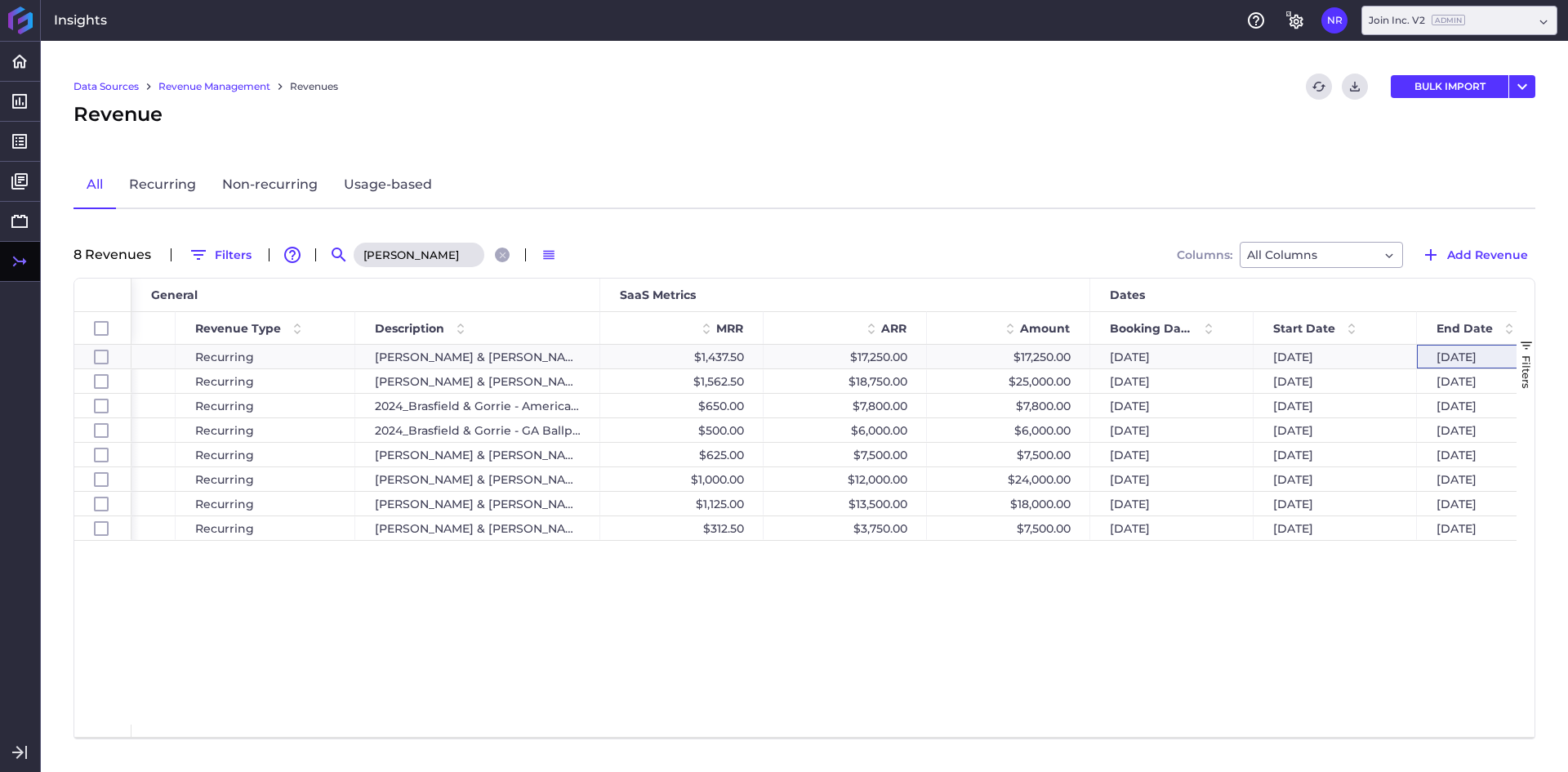
scroll to position [0, 402]
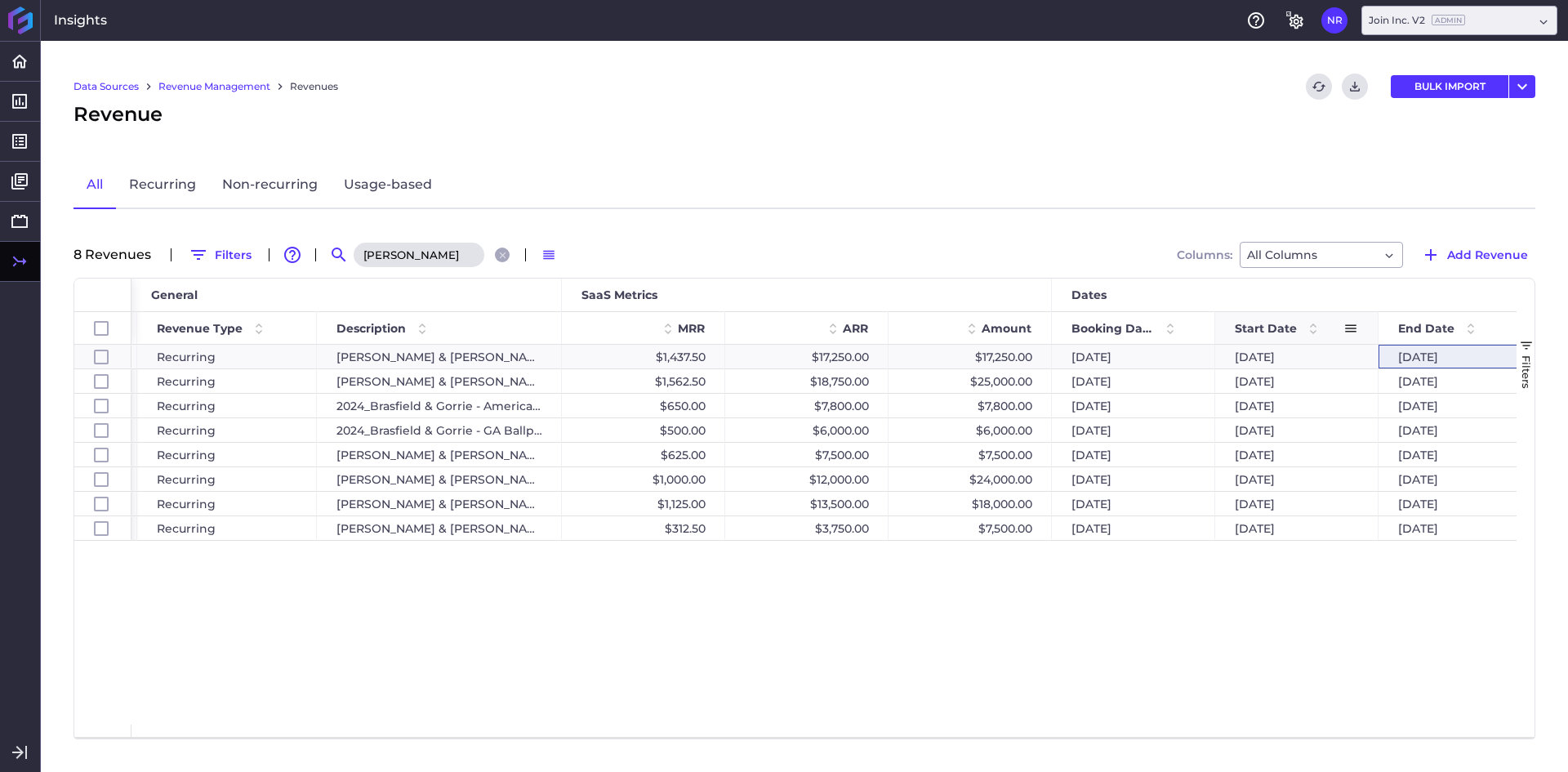
click at [1309, 321] on span at bounding box center [1313, 328] width 19 height 19
